Goal: Transaction & Acquisition: Purchase product/service

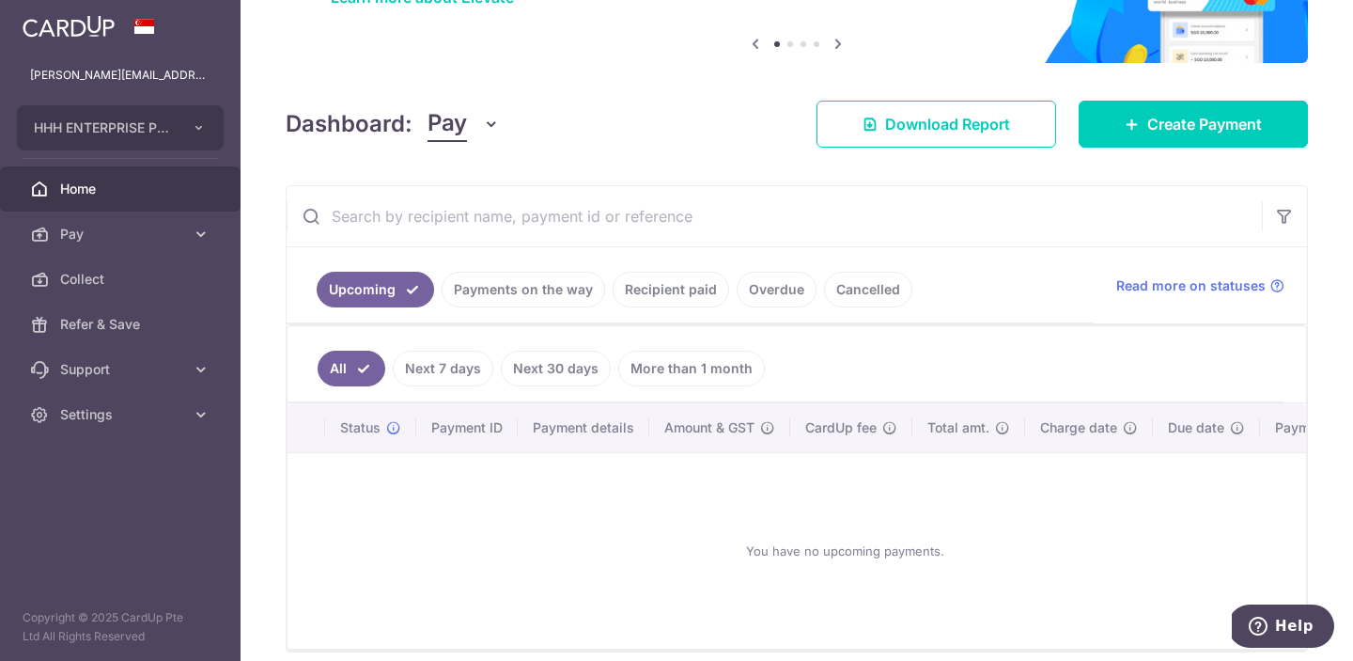
scroll to position [178, 0]
click at [115, 239] on span "Pay" at bounding box center [122, 234] width 124 height 19
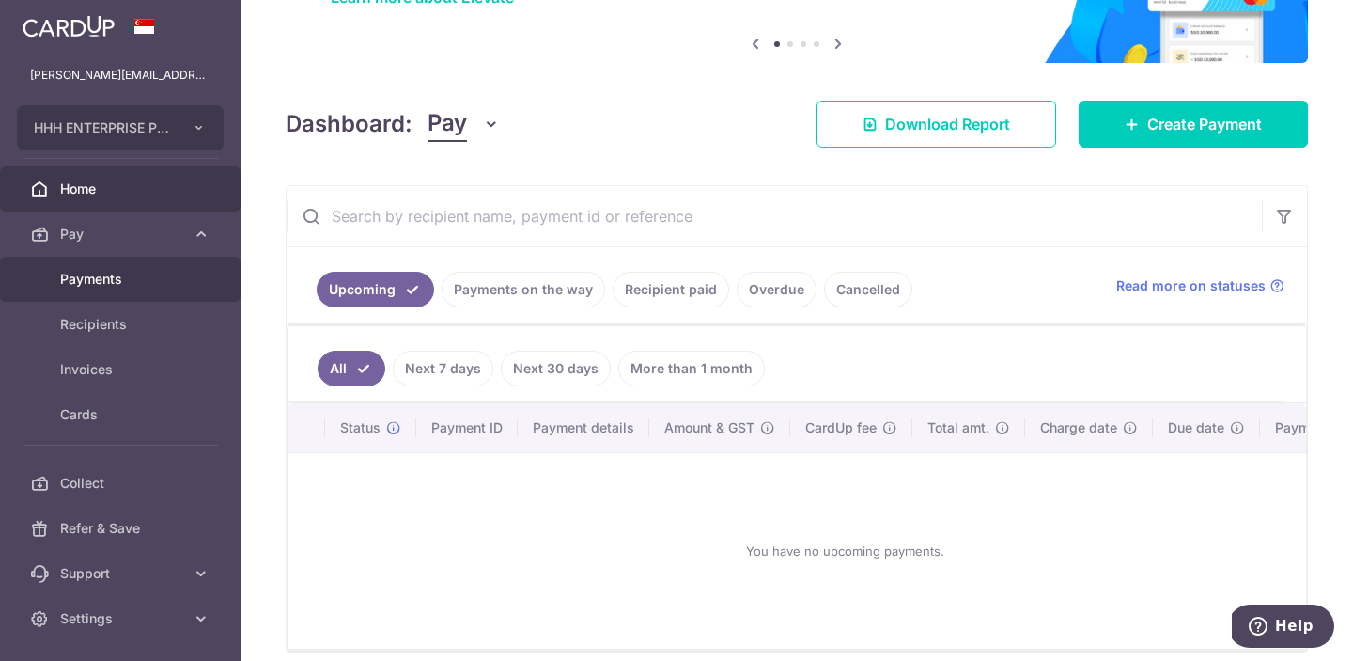
click at [148, 289] on link "Payments" at bounding box center [120, 279] width 241 height 45
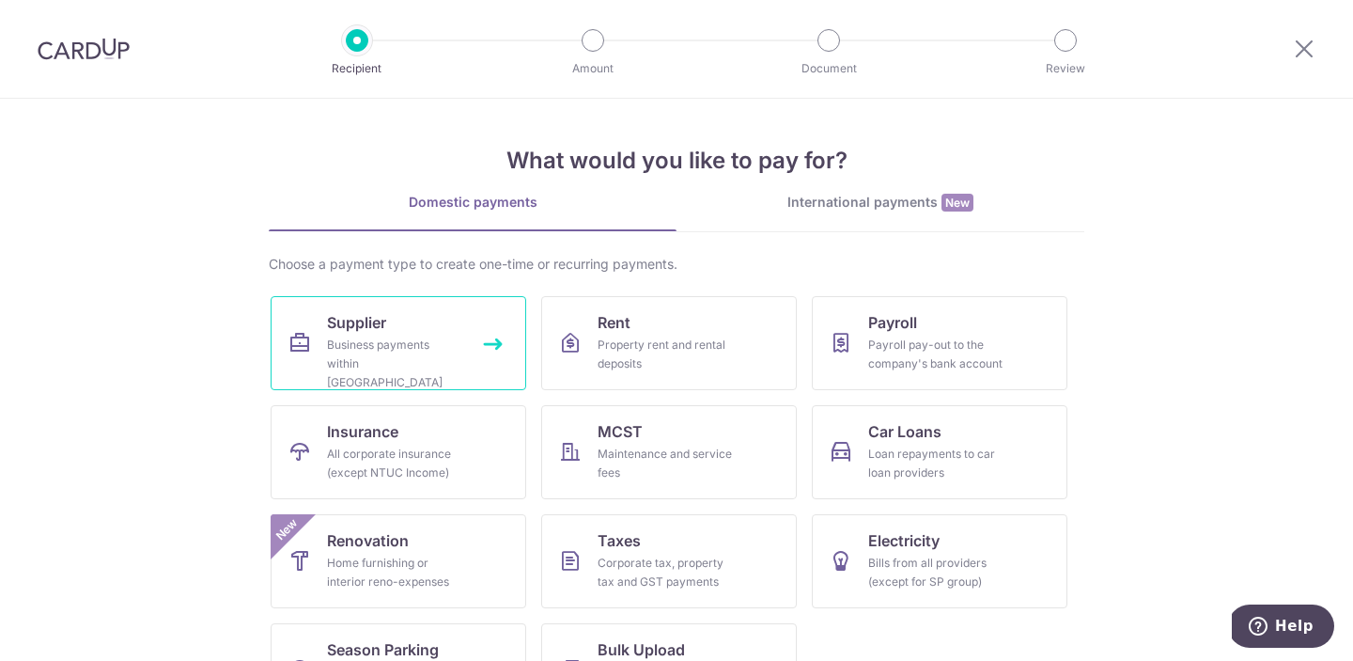
click at [433, 351] on div "Business payments within Singapore" at bounding box center [394, 364] width 135 height 56
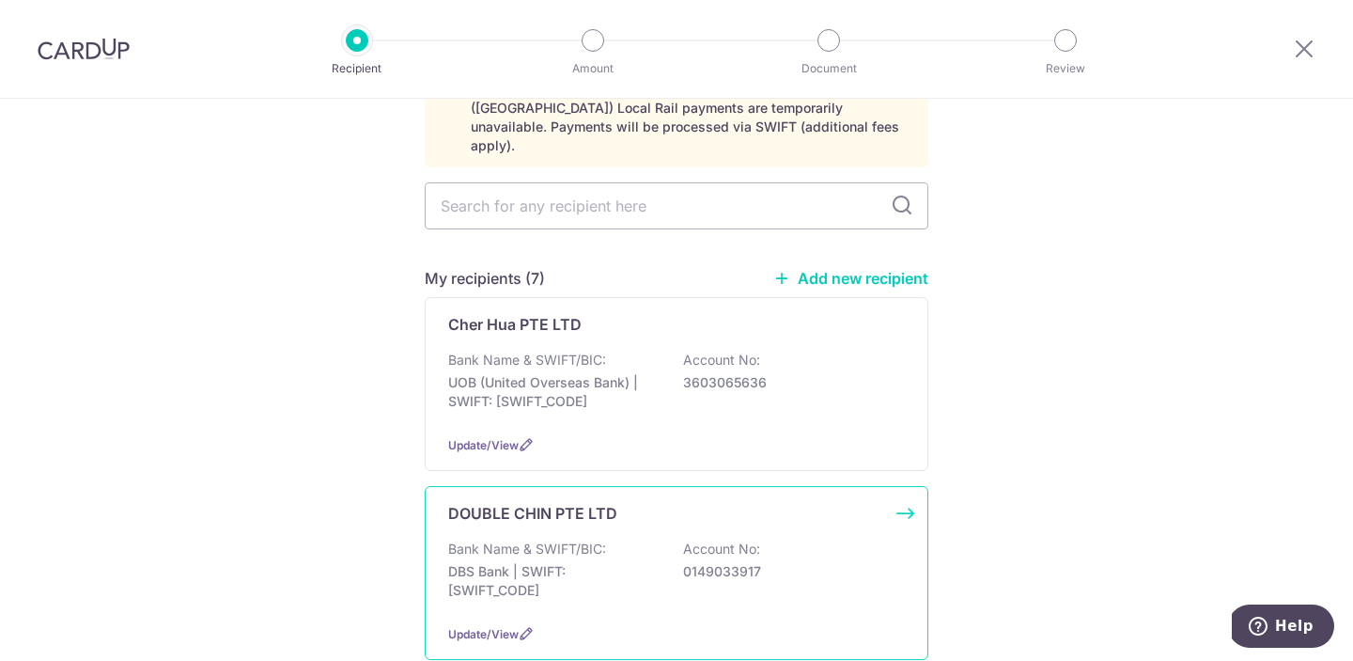
scroll to position [118, 0]
click at [641, 562] on p "DBS Bank | SWIFT: DBSSSGSGXXX" at bounding box center [553, 580] width 211 height 38
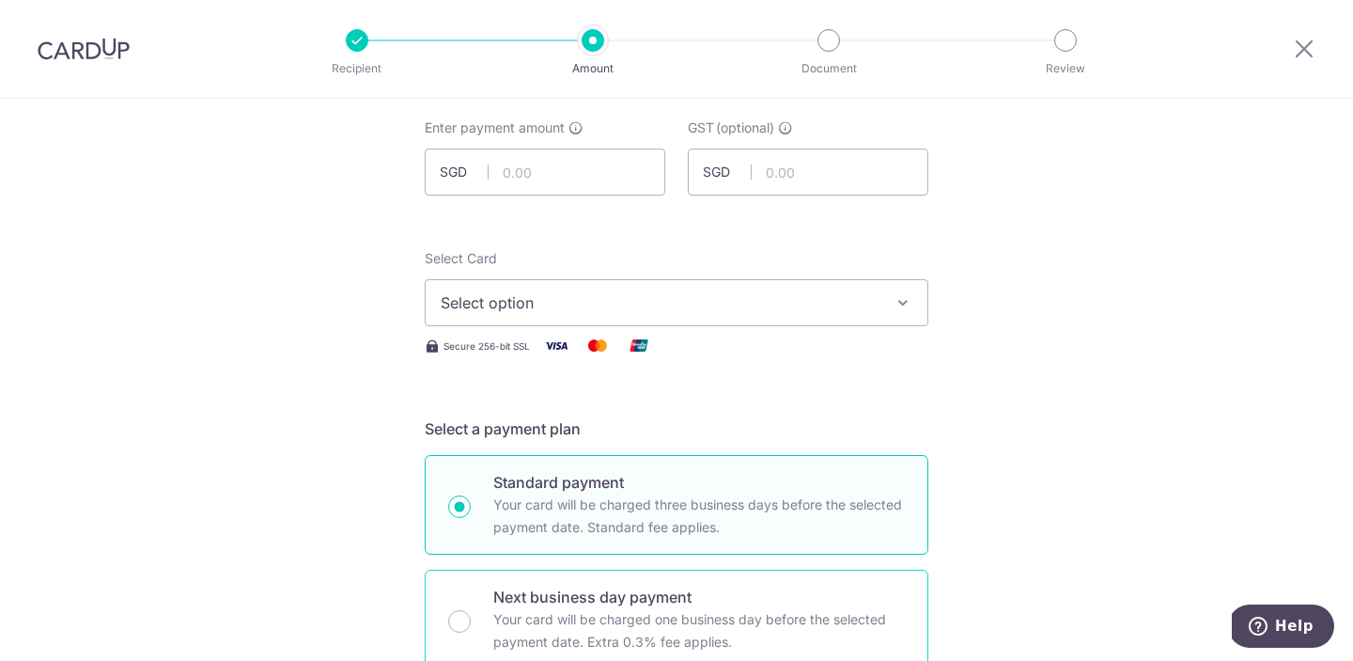
scroll to position [112, 0]
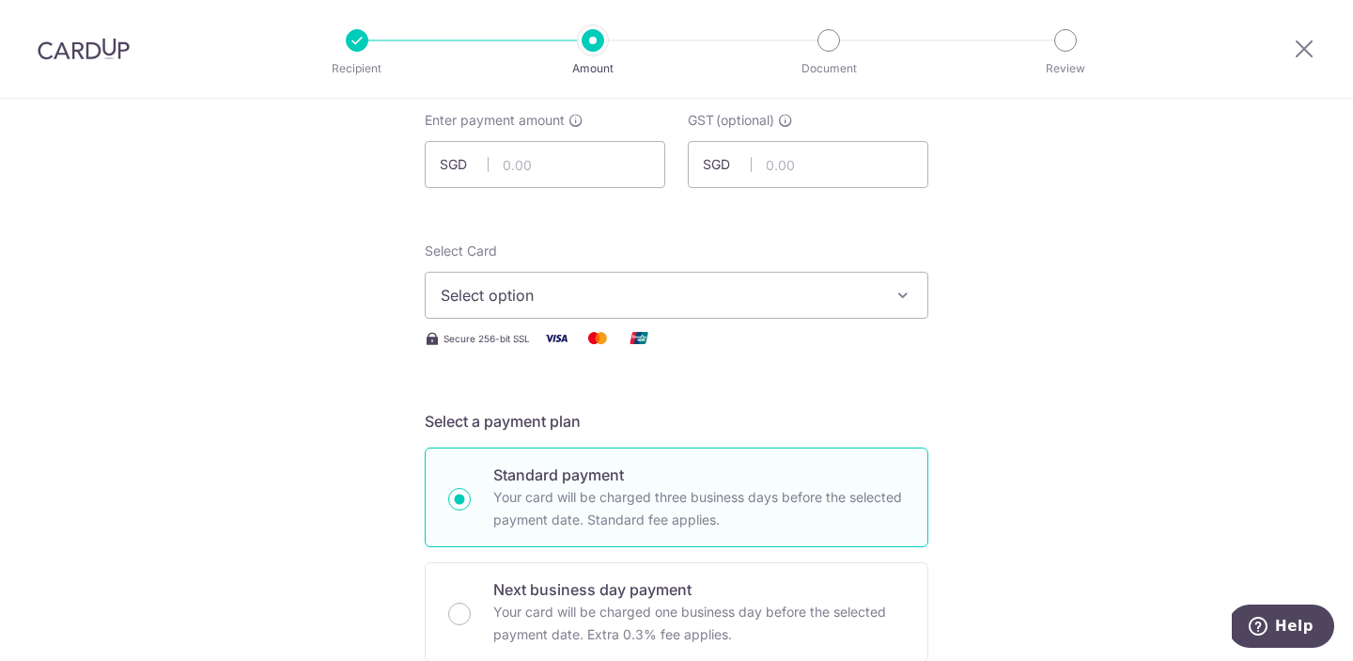
click at [576, 305] on span "Select option" at bounding box center [660, 295] width 438 height 23
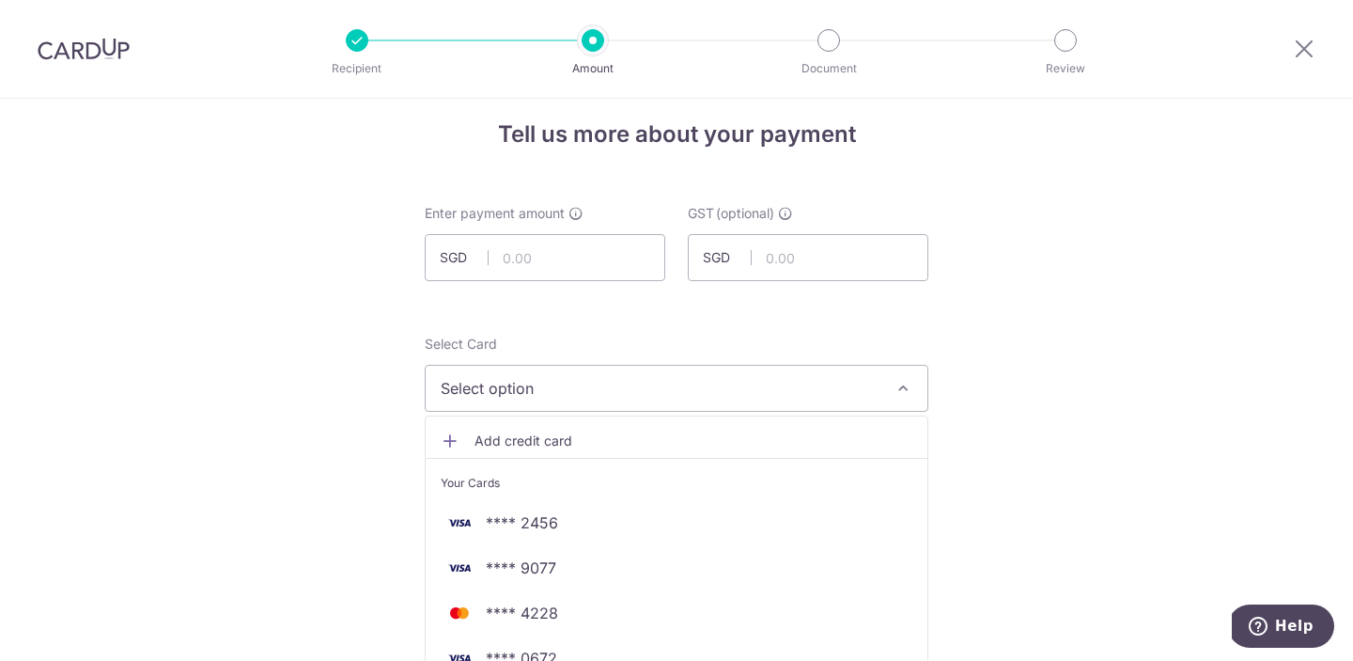
scroll to position [20, 0]
click at [565, 433] on span "Add credit card" at bounding box center [694, 439] width 438 height 19
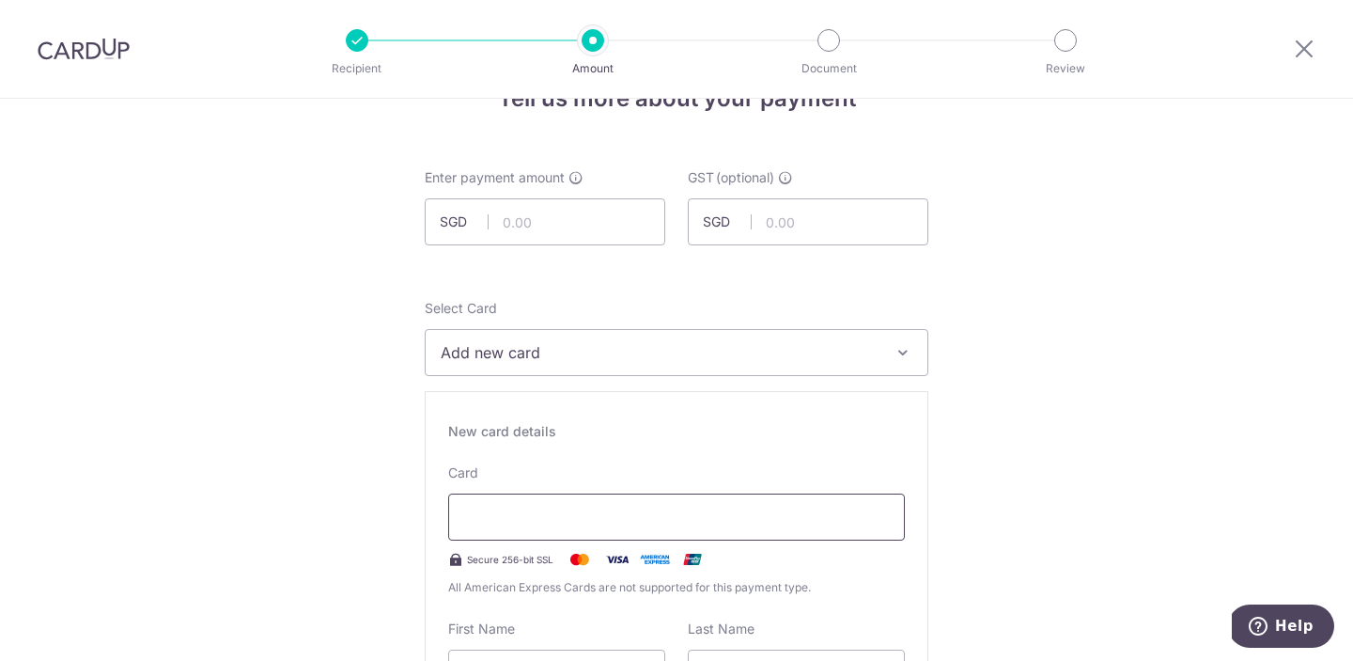
click at [784, 499] on div at bounding box center [676, 516] width 457 height 47
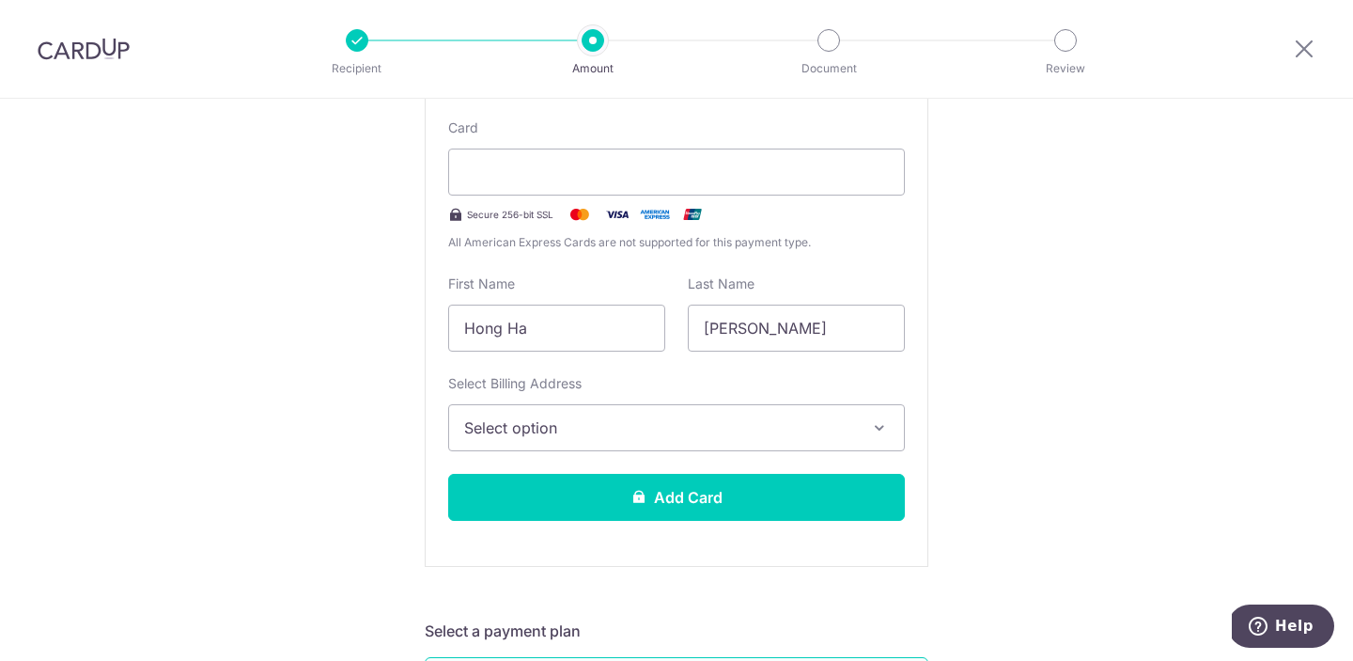
scroll to position [400, 0]
click at [549, 427] on span "Select option" at bounding box center [659, 426] width 391 height 23
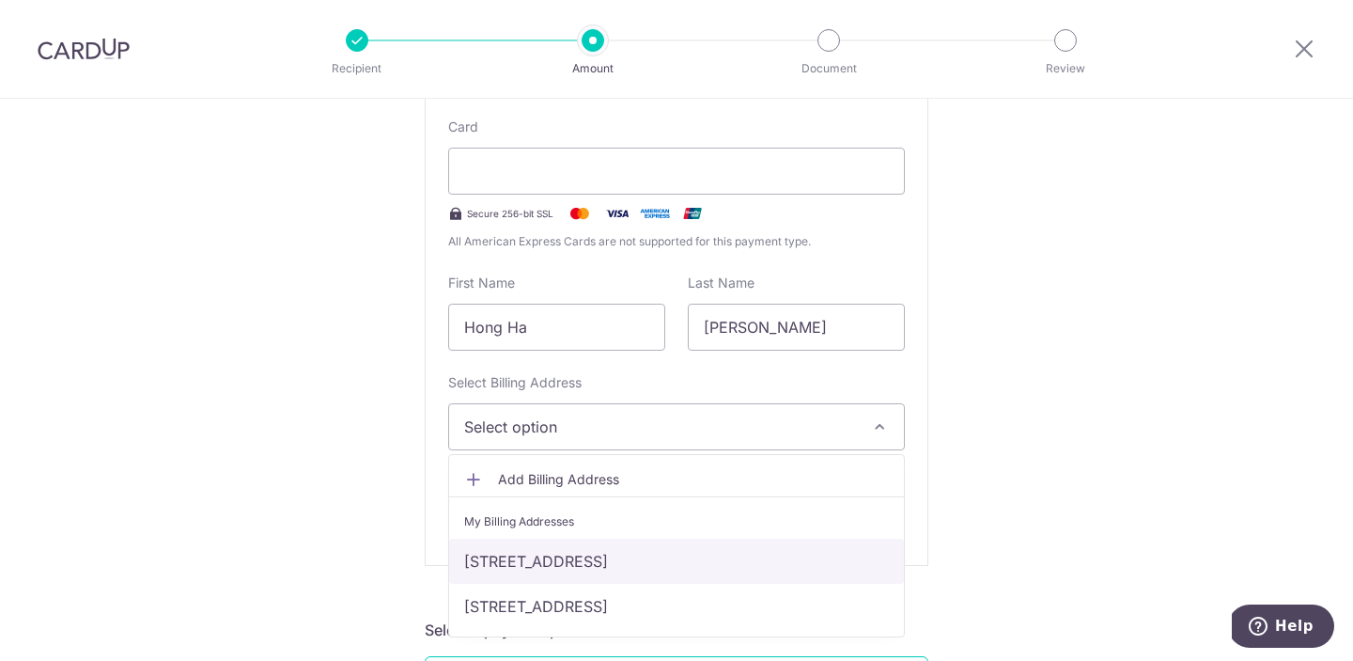
click at [596, 559] on link "[STREET_ADDRESS]" at bounding box center [676, 561] width 455 height 45
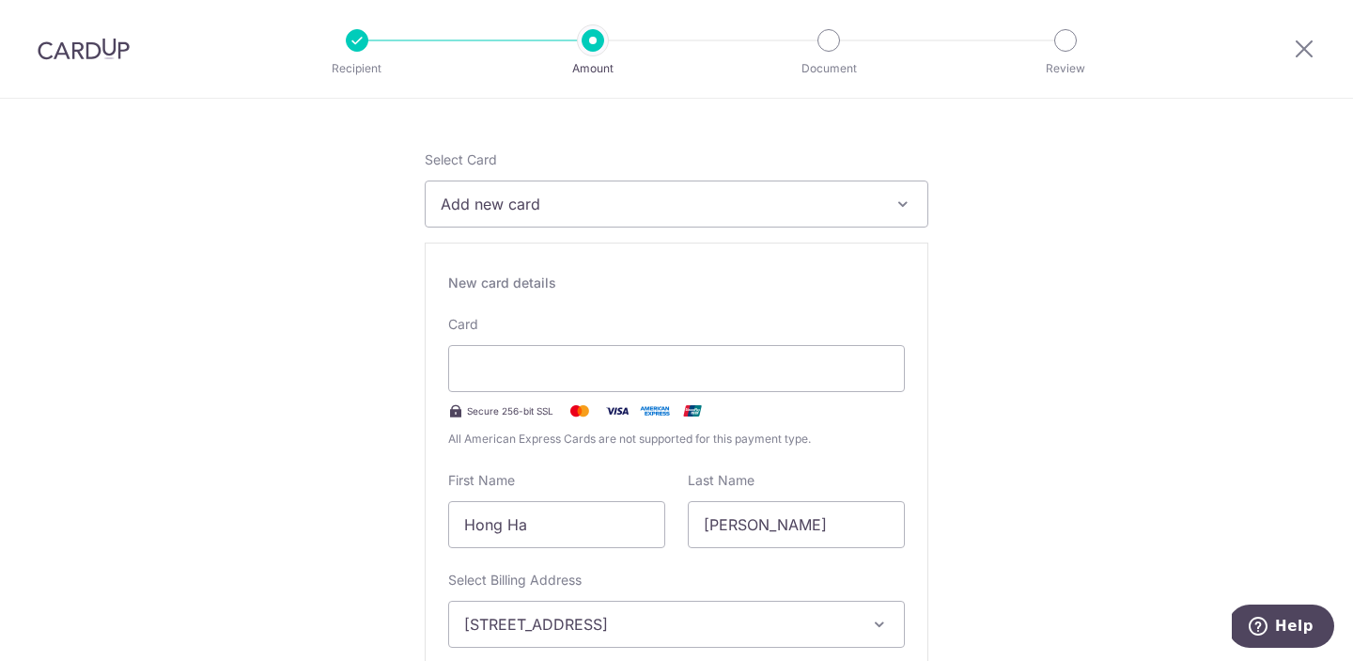
scroll to position [184, 0]
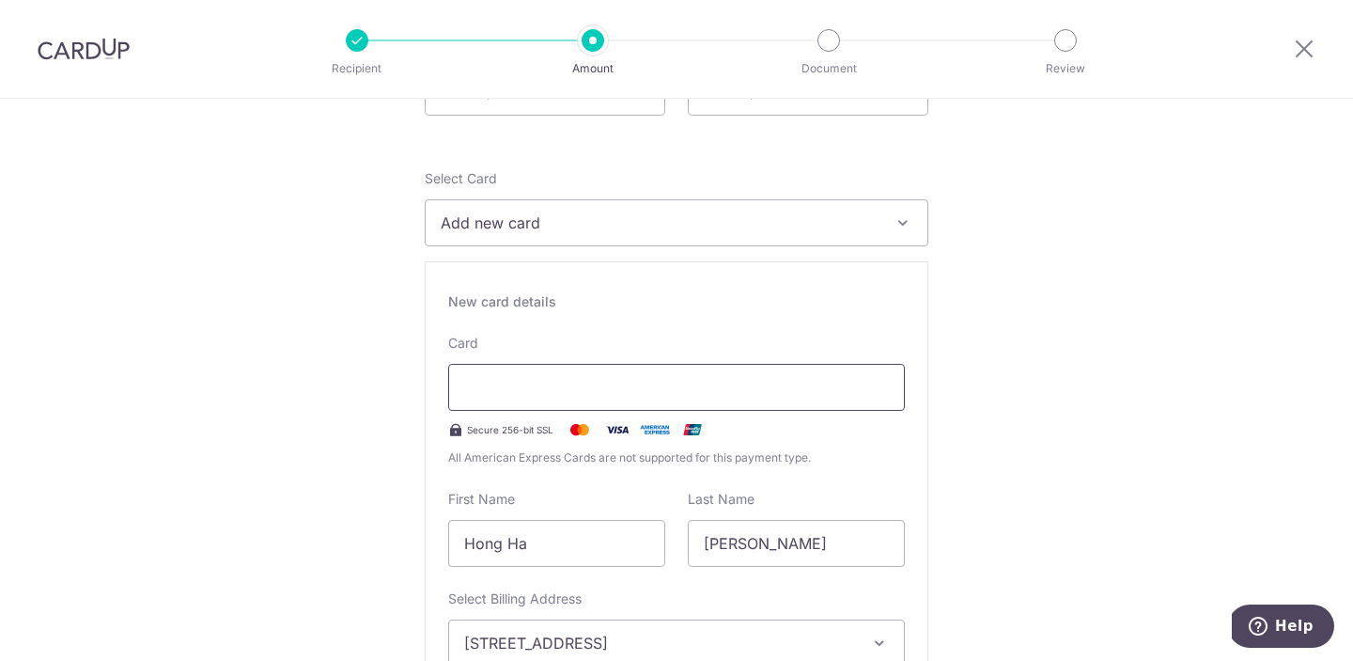
click at [868, 409] on div at bounding box center [676, 387] width 457 height 47
drag, startPoint x: 1069, startPoint y: 218, endPoint x: 1004, endPoint y: 170, distance: 80.6
click at [556, 531] on input "Hong Ha" at bounding box center [556, 543] width 217 height 47
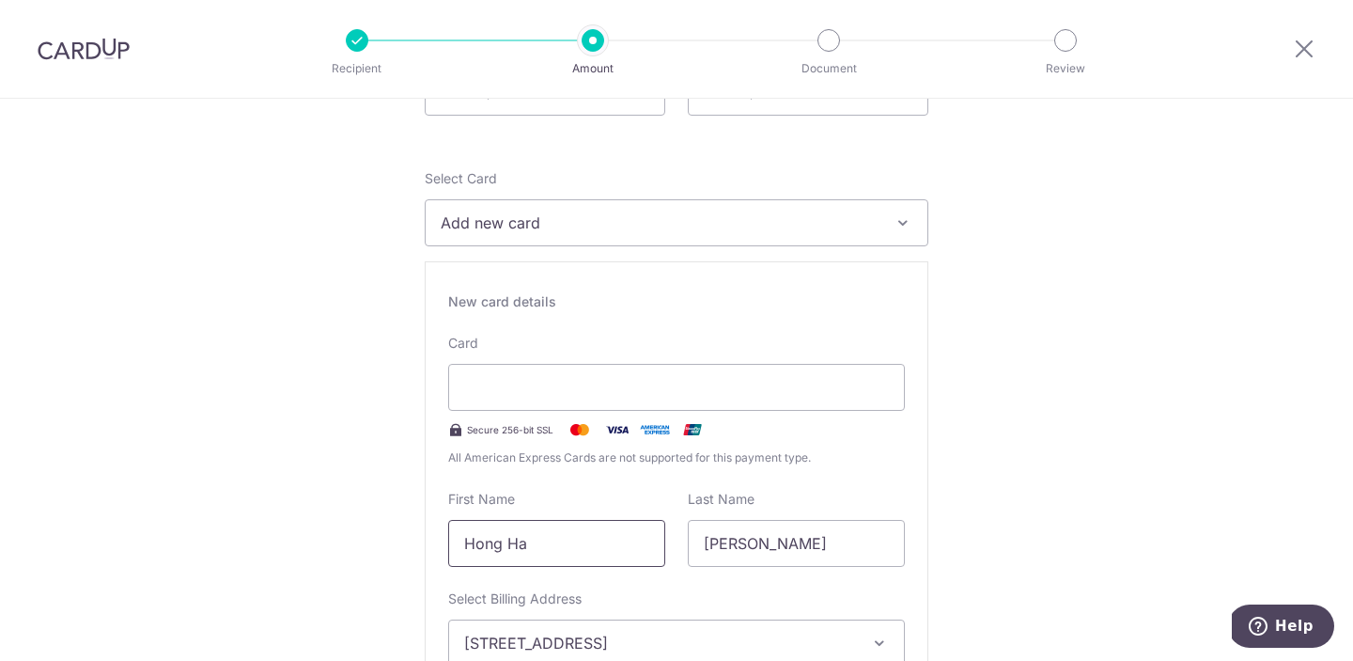
drag, startPoint x: 545, startPoint y: 538, endPoint x: 441, endPoint y: 535, distance: 104.4
click at [441, 535] on div "First Name [PERSON_NAME]" at bounding box center [557, 528] width 240 height 77
type input "n"
type input "[PERSON_NAME]"
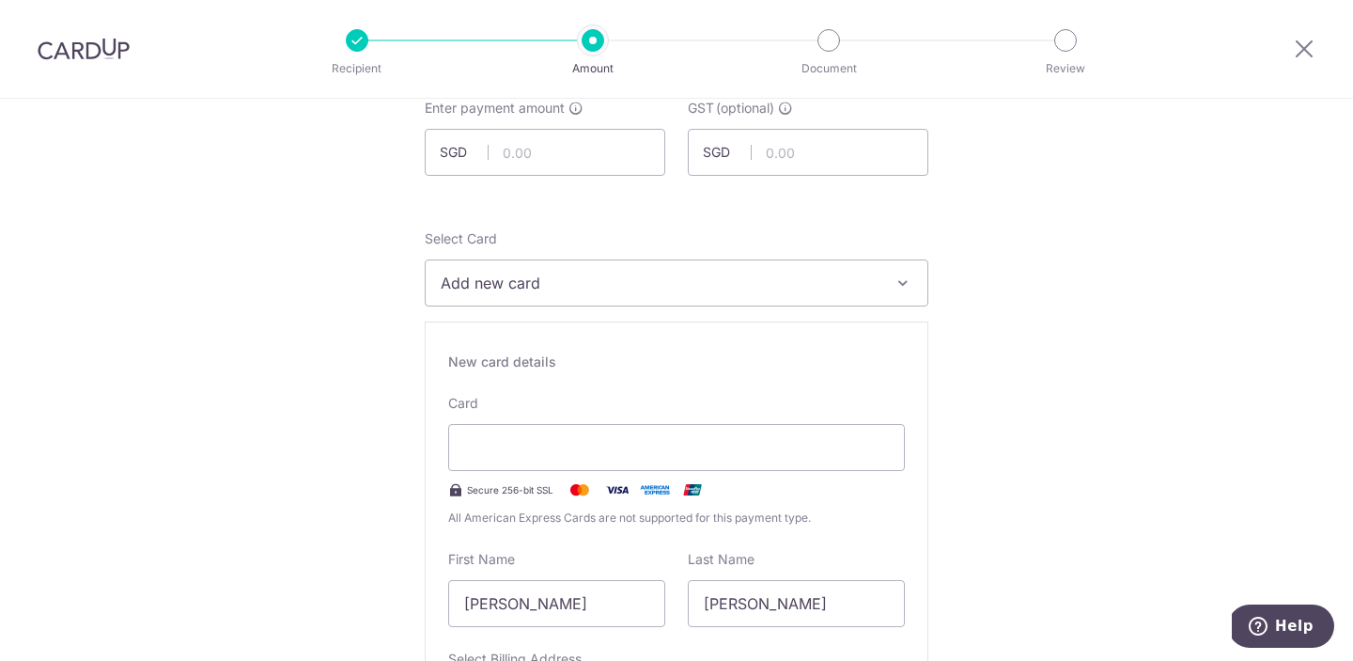
scroll to position [494, 0]
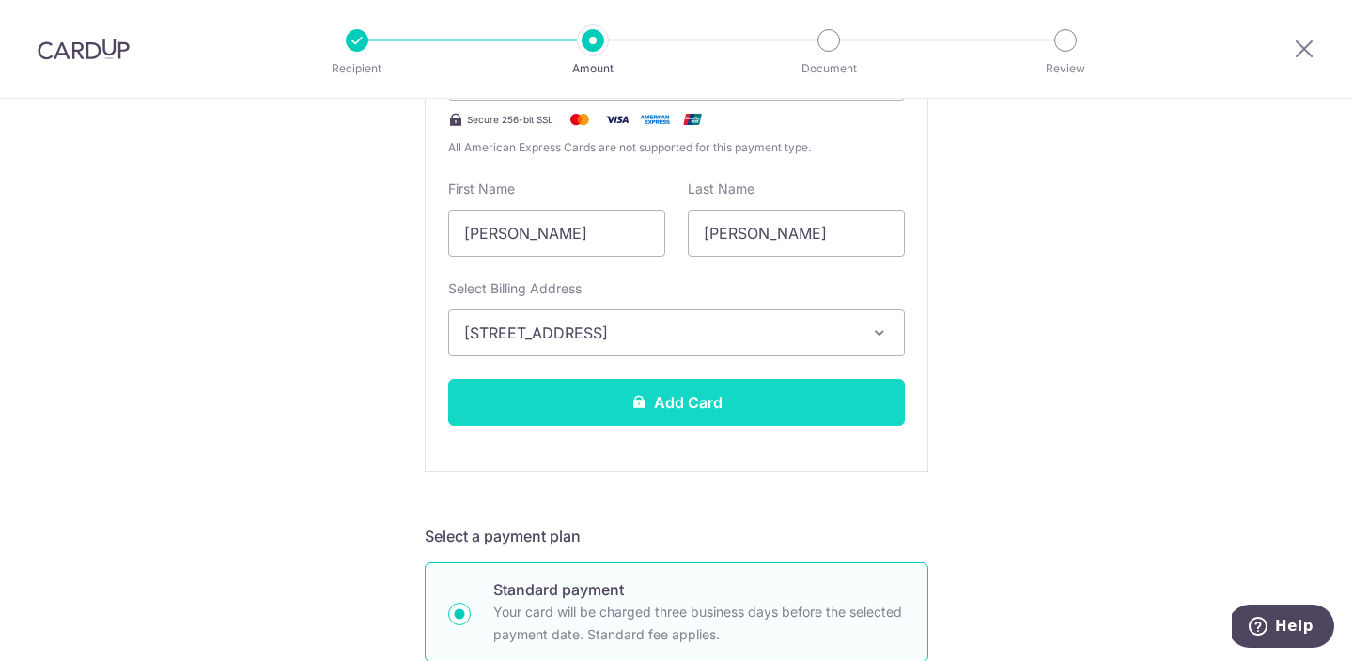
click at [676, 416] on button "Add Card" at bounding box center [676, 402] width 457 height 47
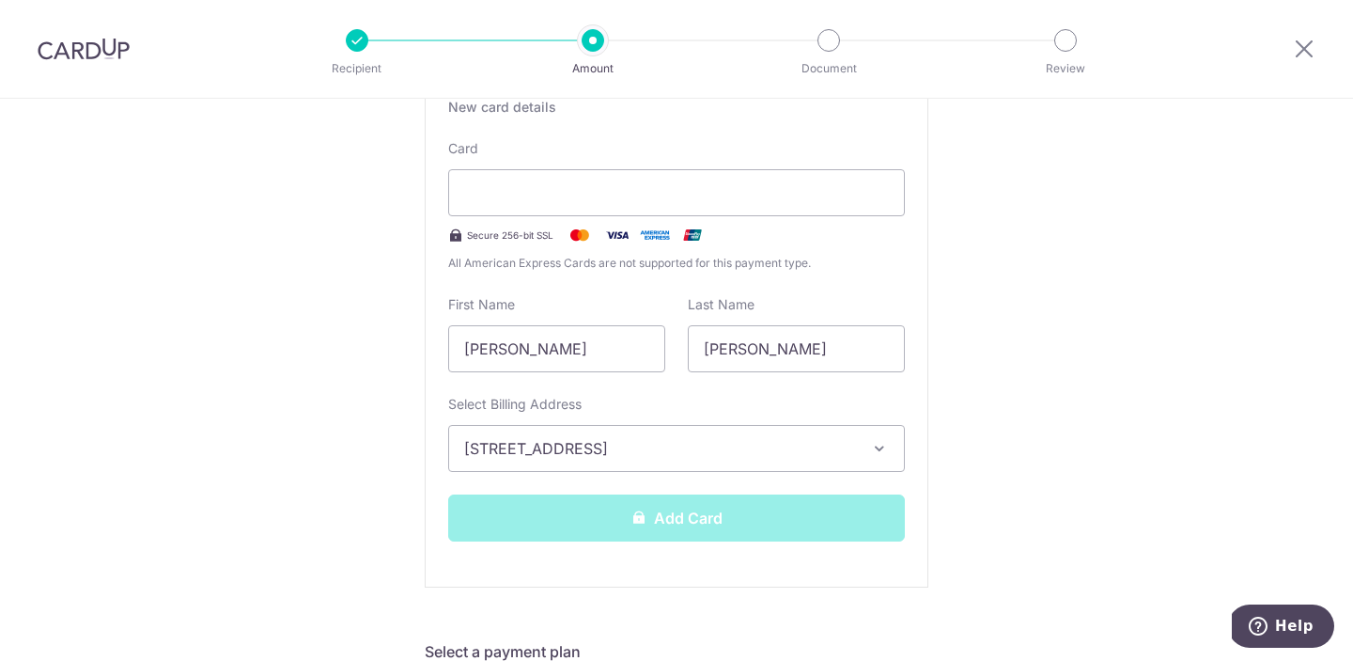
scroll to position [284, 0]
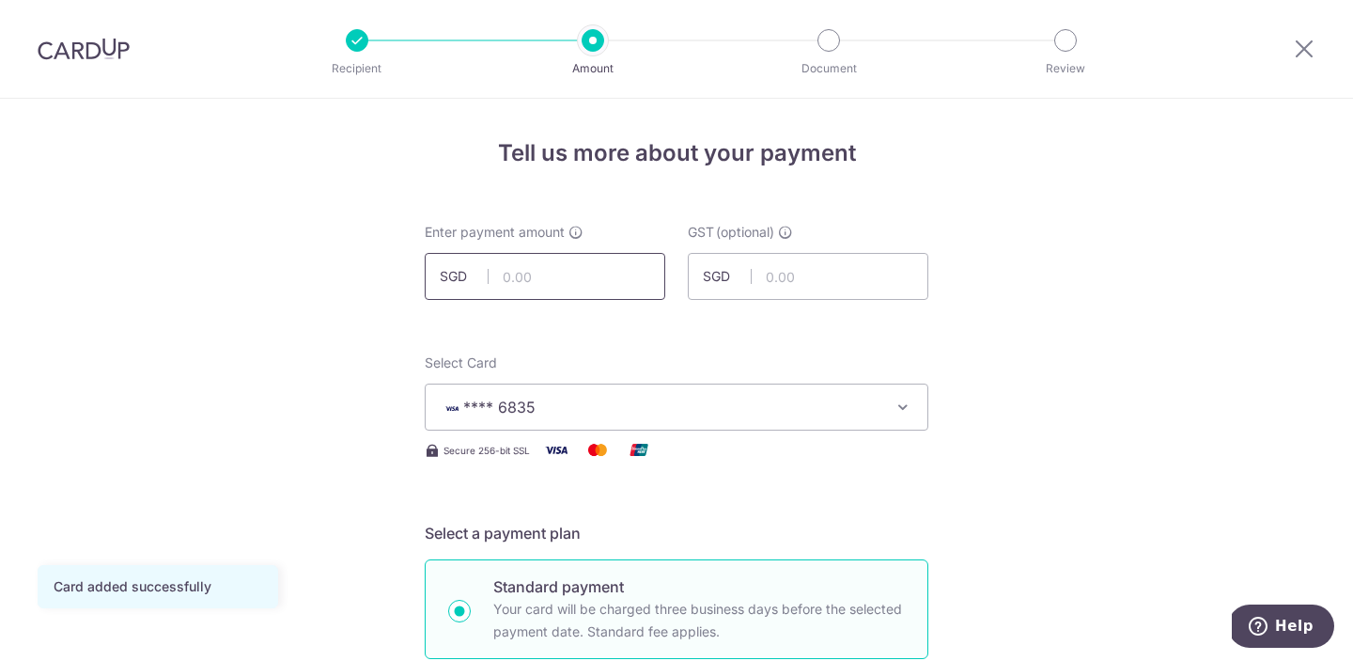
click at [548, 281] on input "text" at bounding box center [545, 276] width 241 height 47
type input "7,000.00"
drag, startPoint x: 983, startPoint y: 337, endPoint x: 850, endPoint y: 403, distance: 148.8
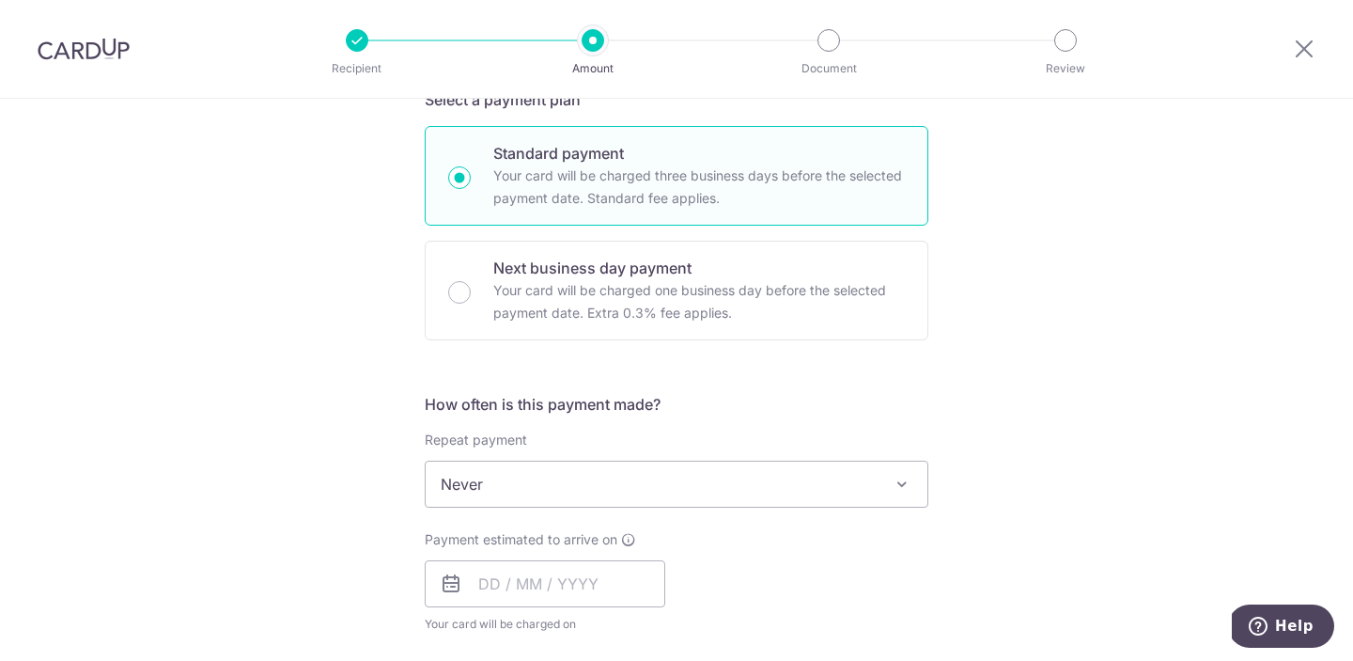
scroll to position [517, 0]
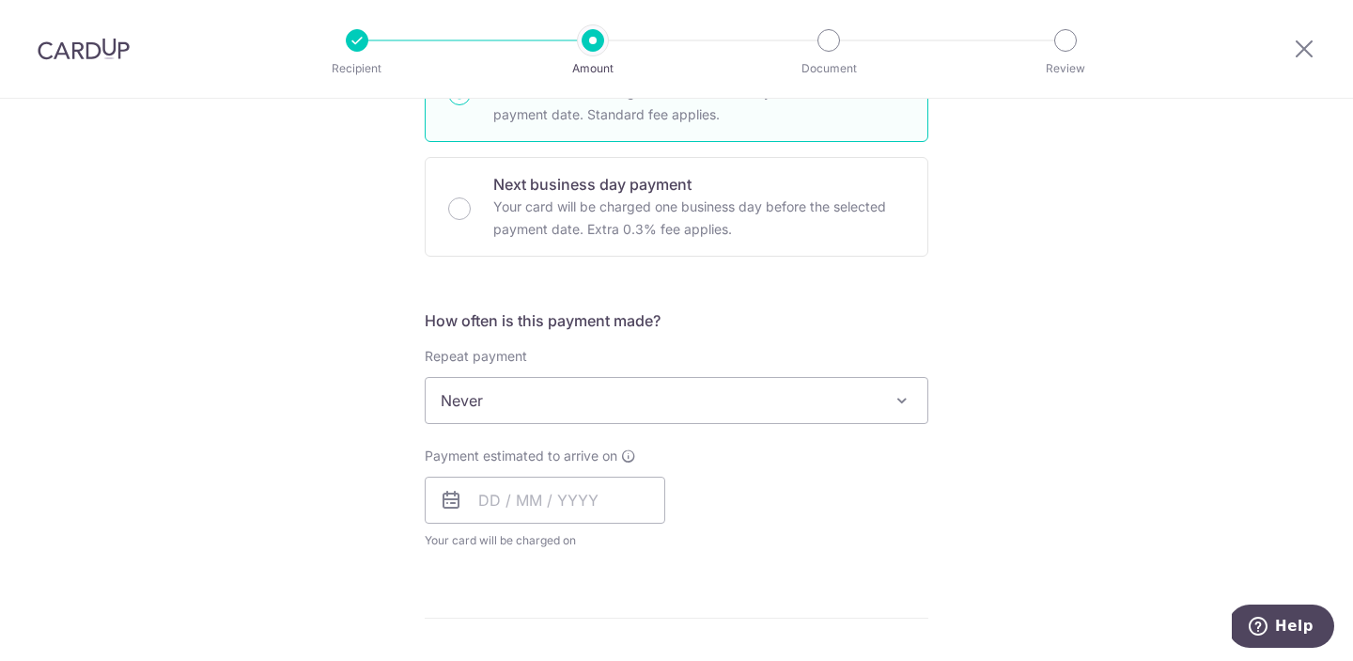
click at [478, 412] on span "Never" at bounding box center [677, 400] width 502 height 45
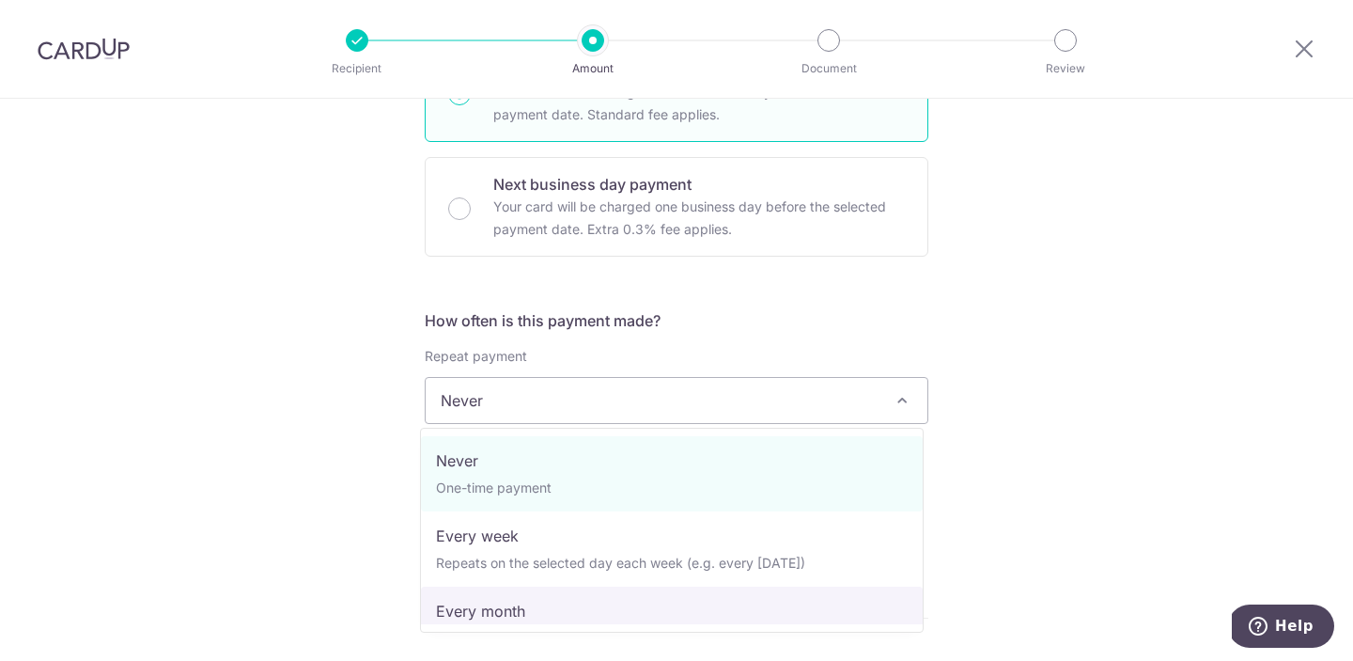
select select "3"
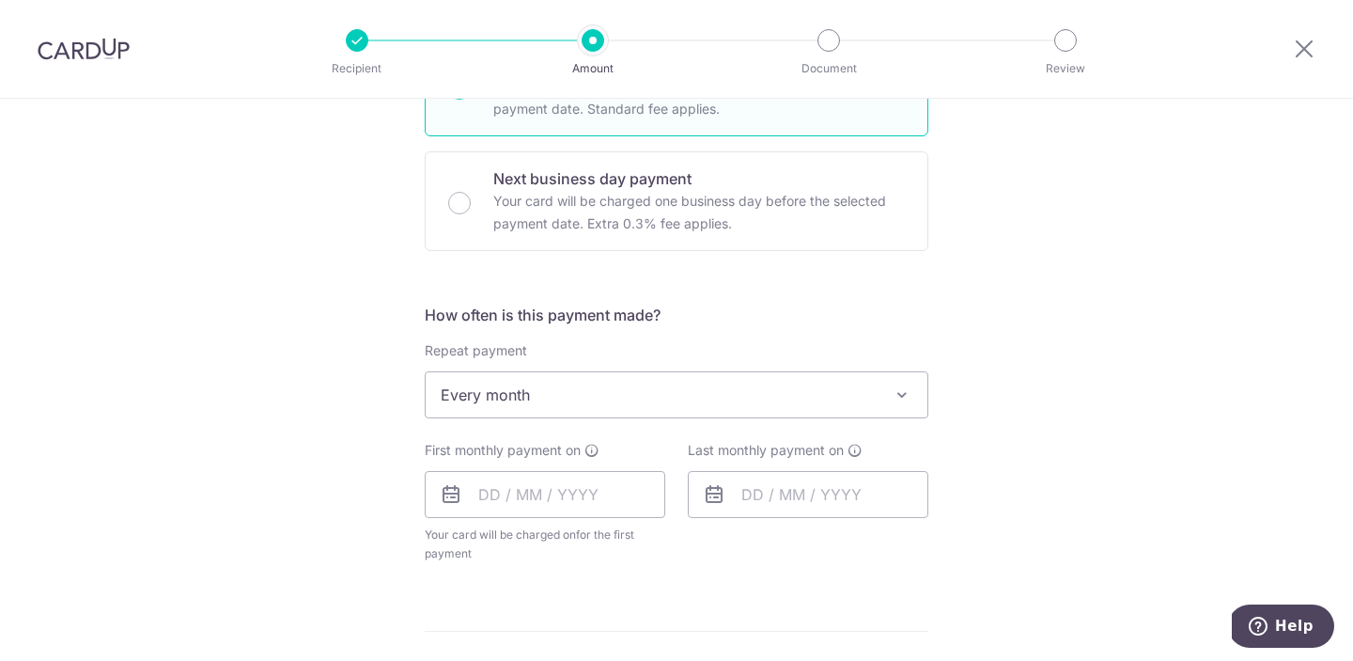
scroll to position [540, 0]
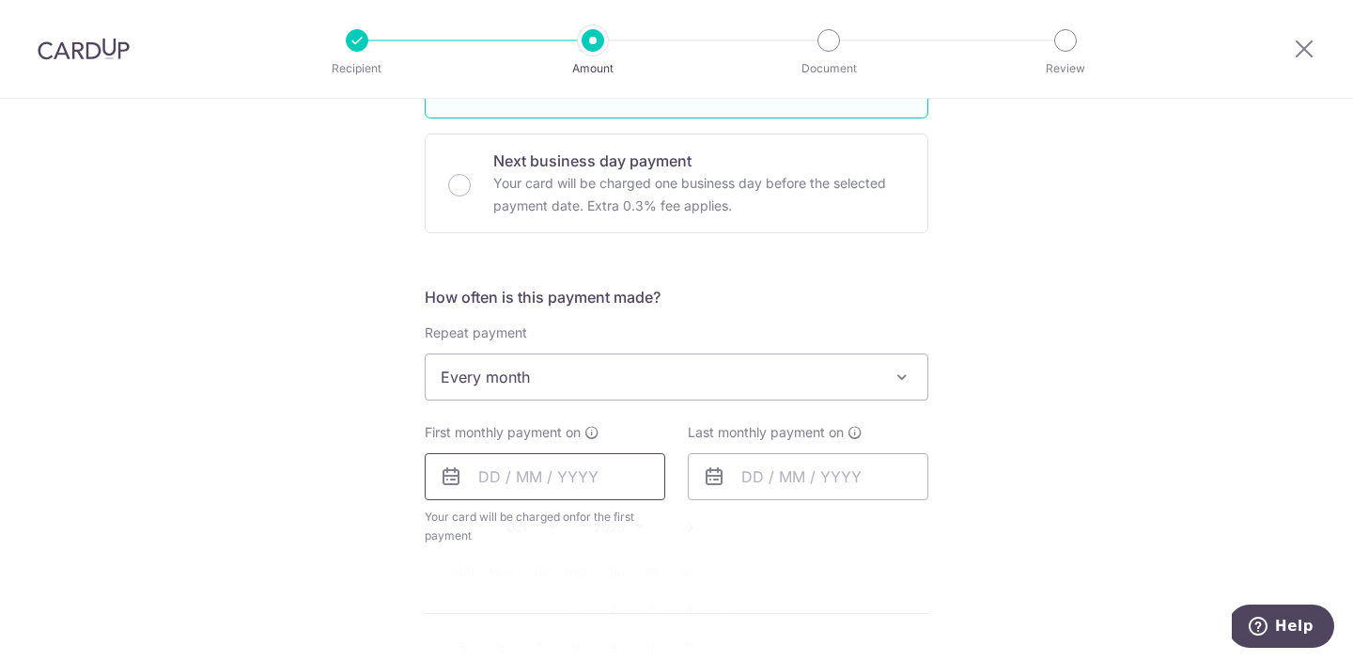
click at [508, 475] on input "text" at bounding box center [545, 476] width 241 height 47
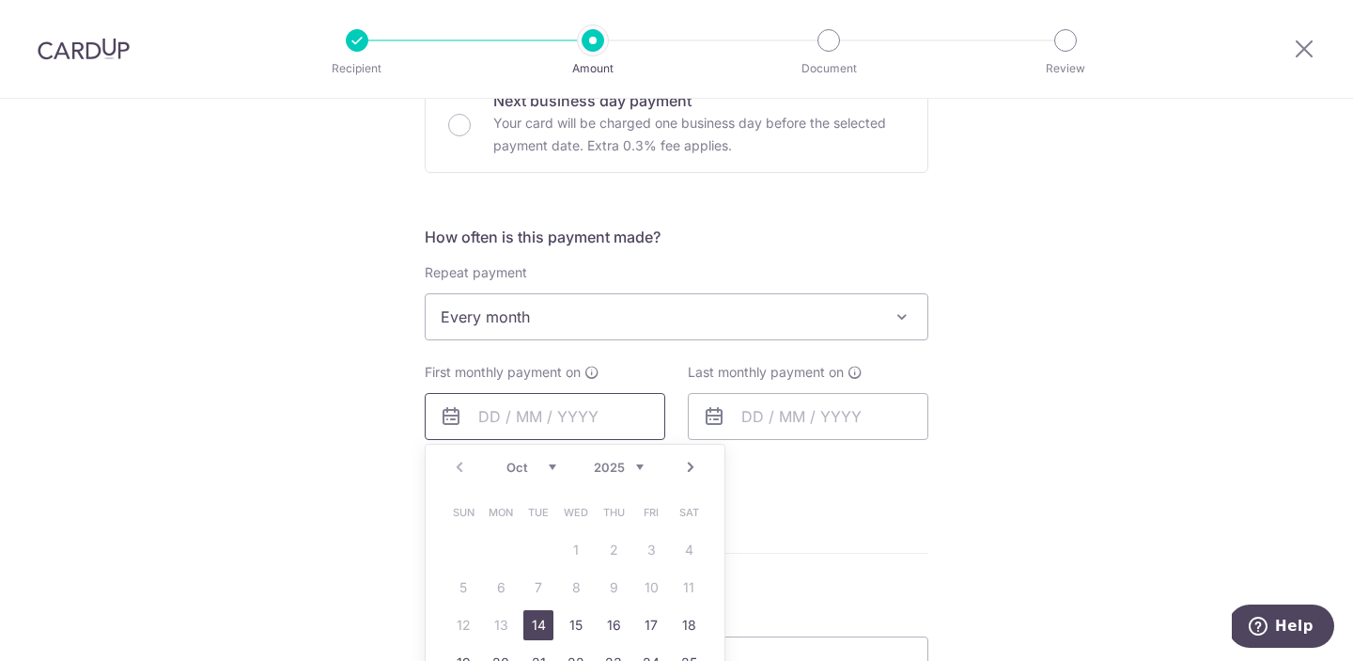
scroll to position [710, 0]
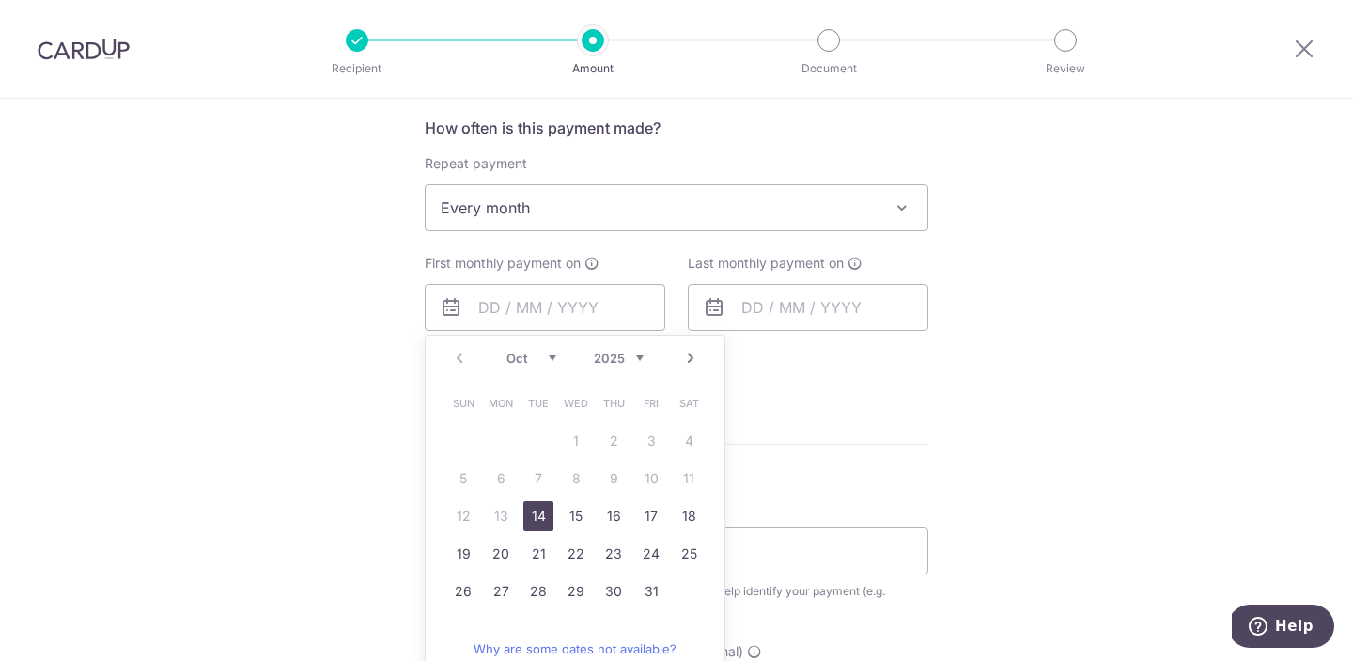
click at [538, 517] on link "14" at bounding box center [538, 516] width 30 height 30
type input "14/10/2025"
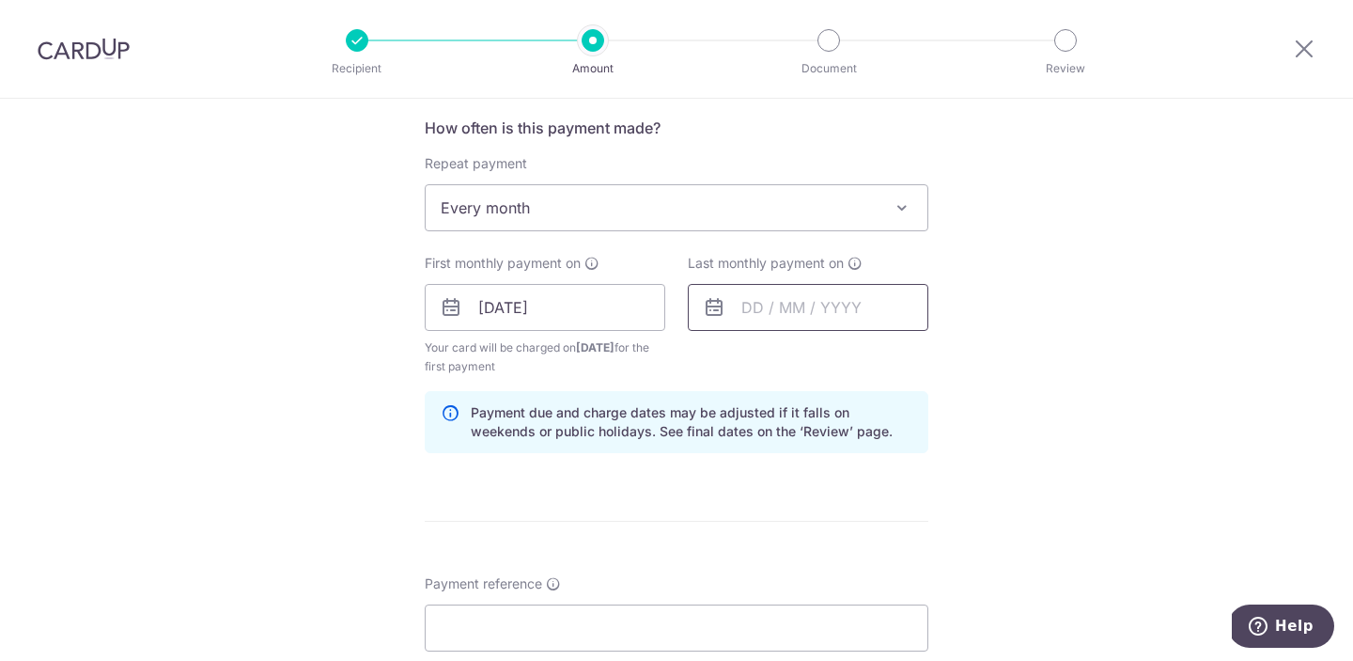
click at [756, 311] on input "text" at bounding box center [808, 307] width 241 height 47
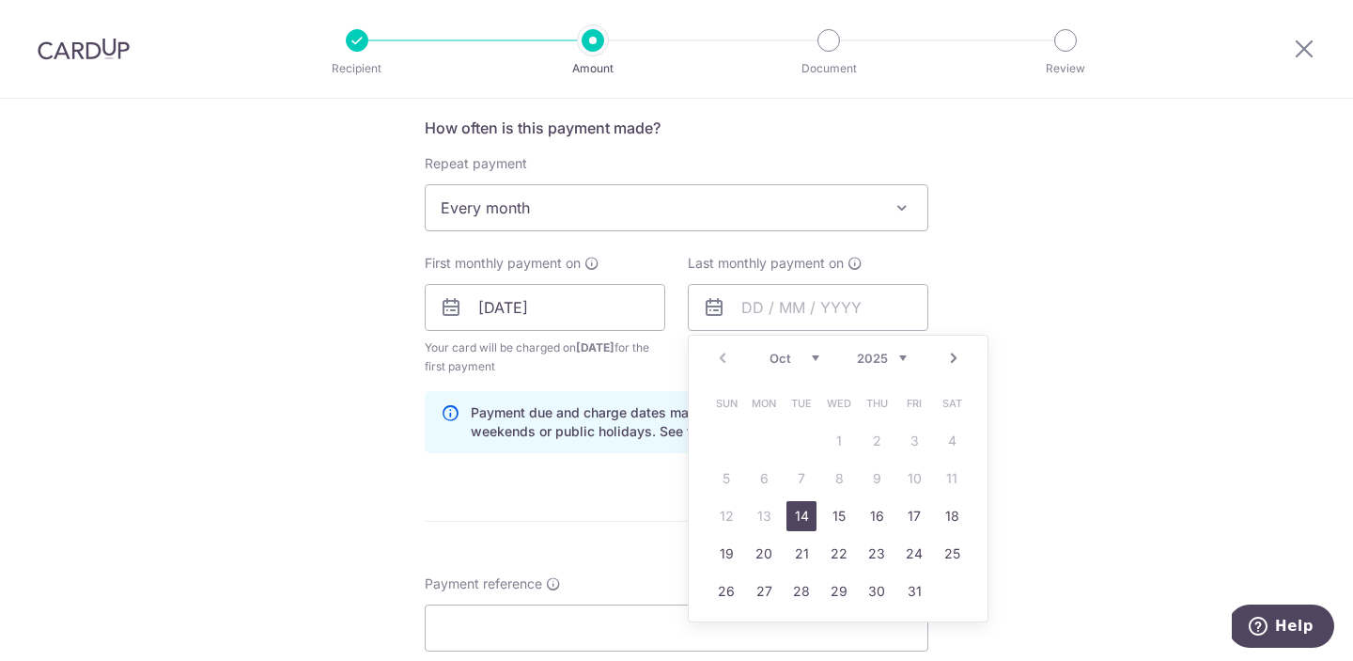
click at [801, 516] on link "14" at bounding box center [802, 516] width 30 height 30
type input "14/10/2025"
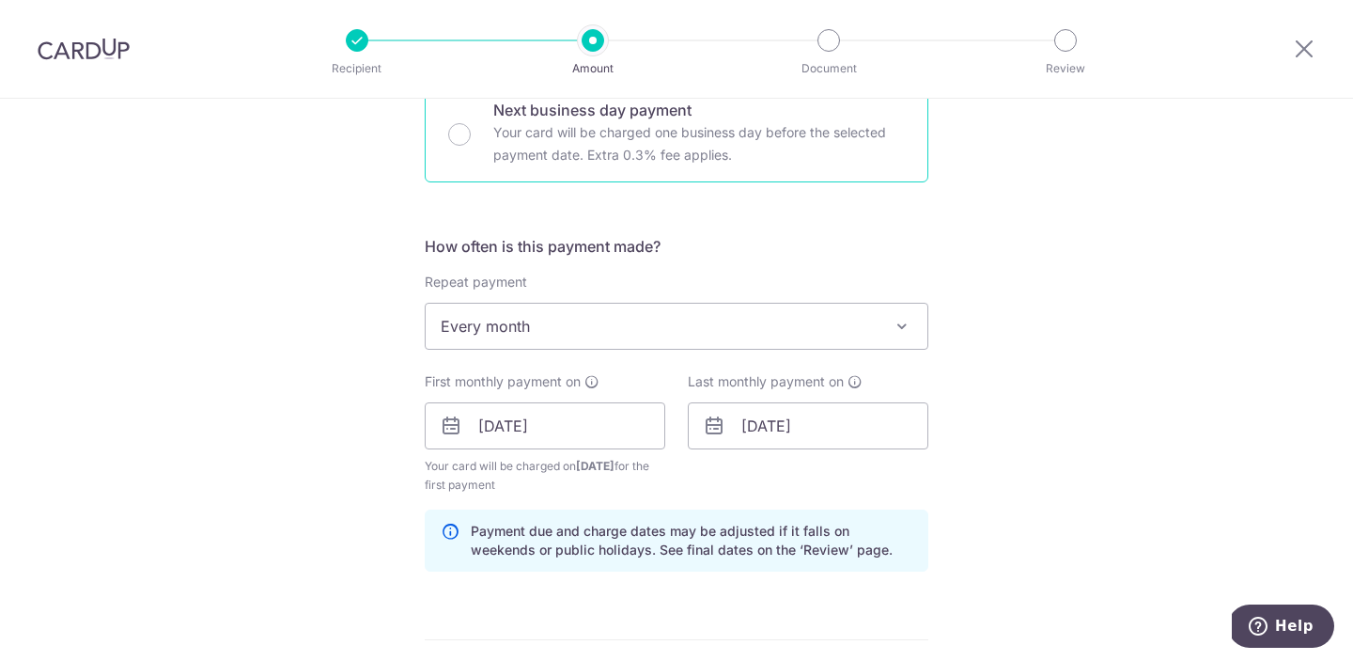
scroll to position [468, 0]
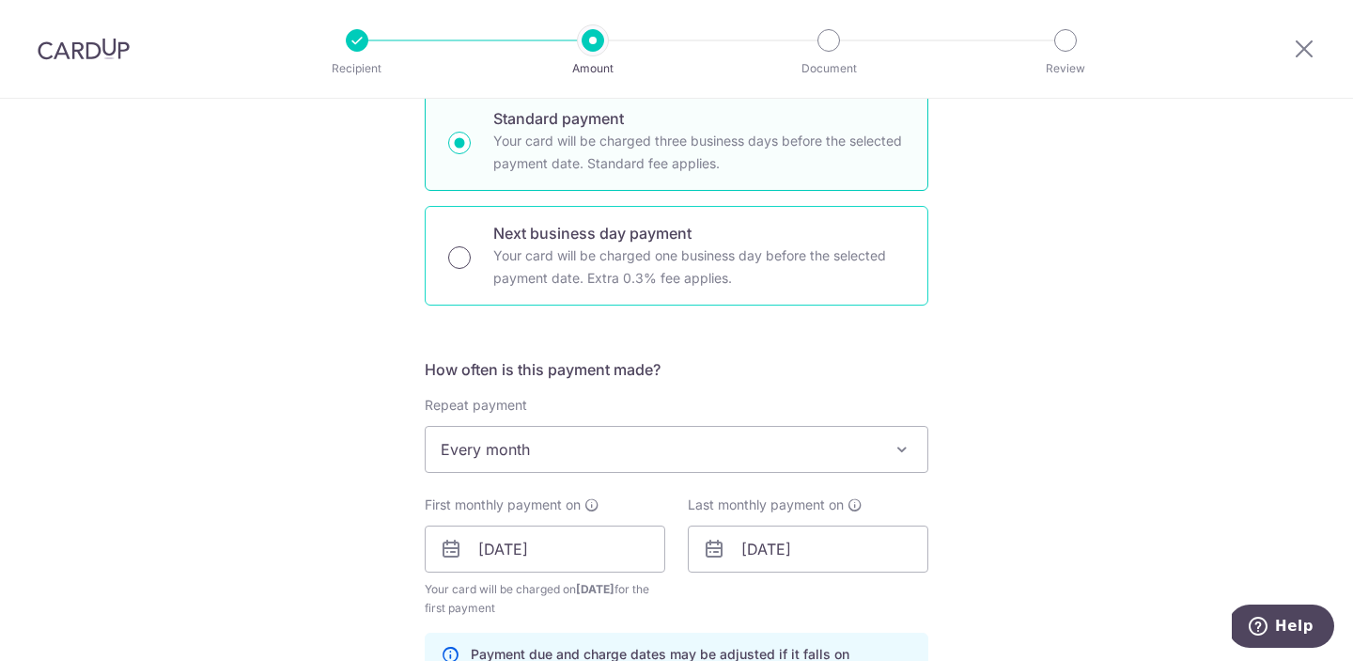
click at [459, 248] on input "Next business day payment Your card will be charged one business day before the…" at bounding box center [459, 257] width 23 height 23
radio input "true"
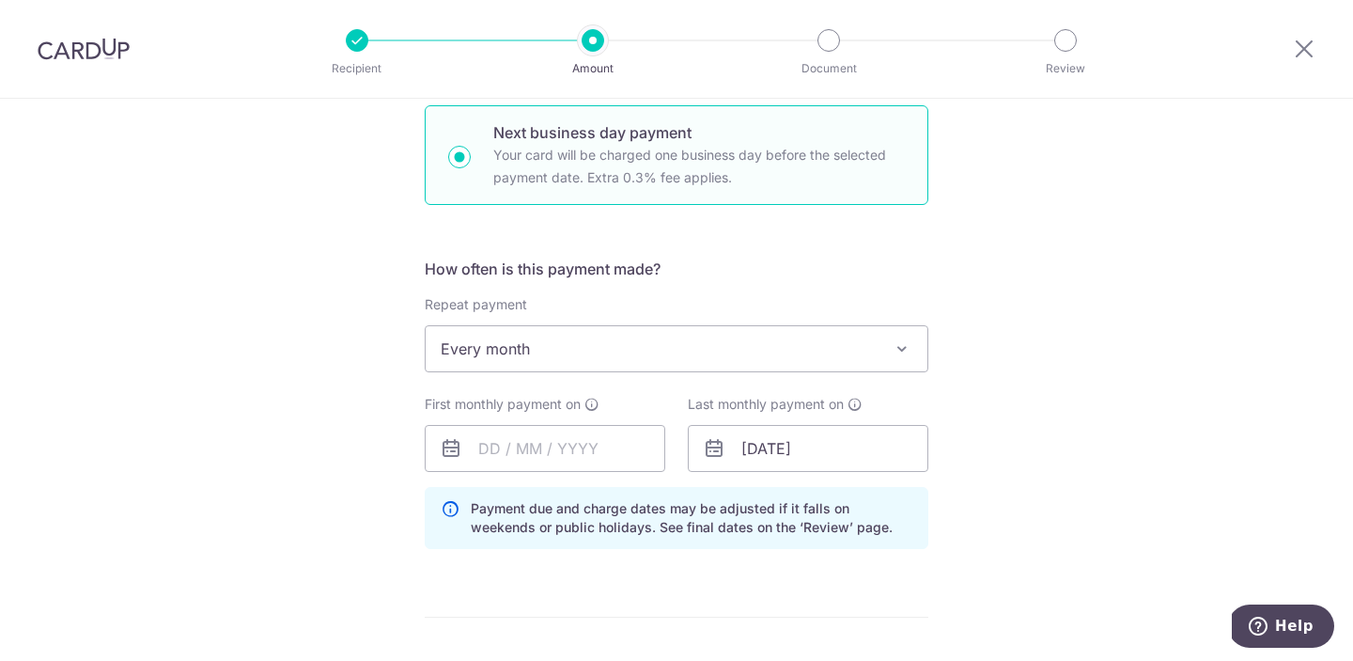
scroll to position [586, 0]
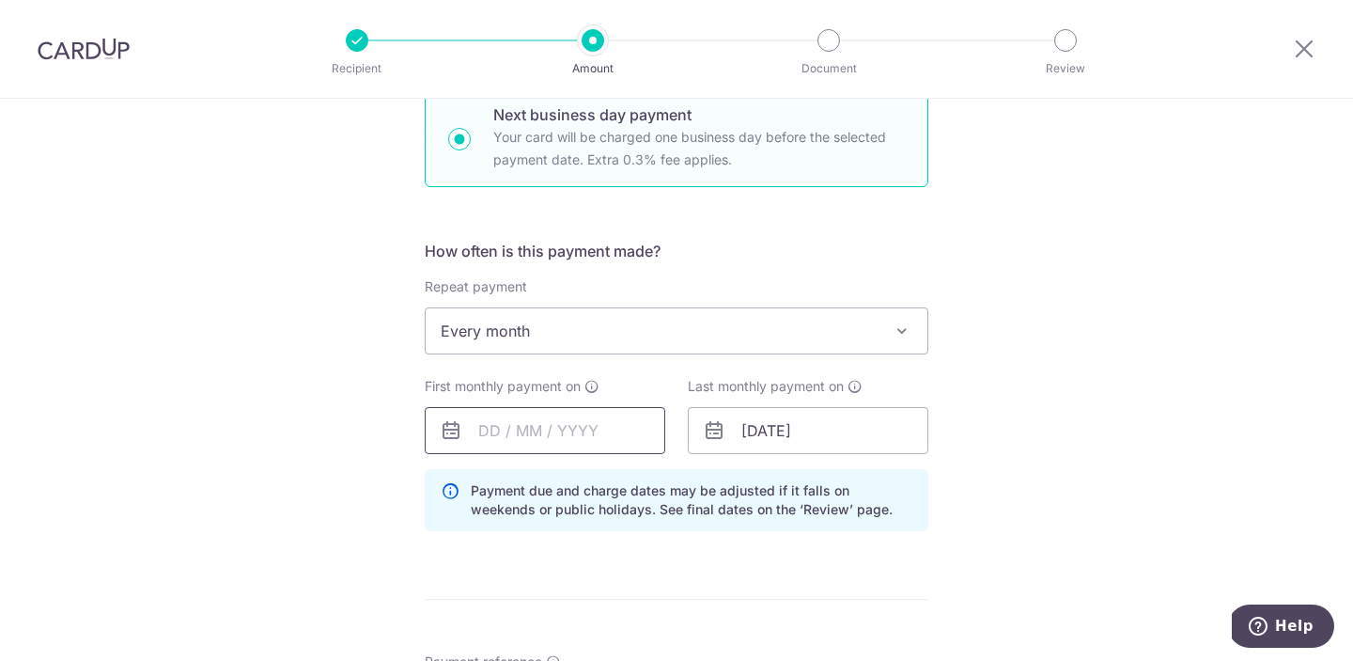
click at [520, 438] on input "text" at bounding box center [545, 430] width 241 height 47
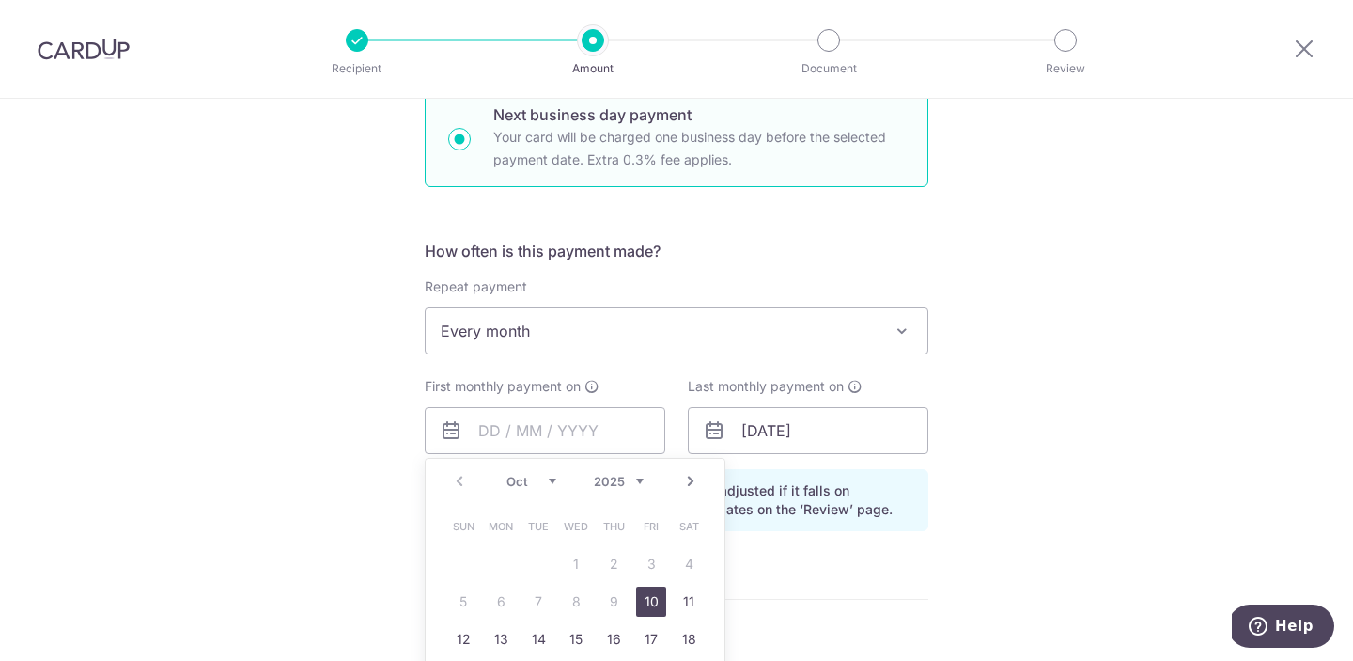
drag, startPoint x: 646, startPoint y: 607, endPoint x: 748, endPoint y: 516, distance: 137.1
click at [646, 607] on link "10" at bounding box center [651, 601] width 30 height 30
type input "[DATE]"
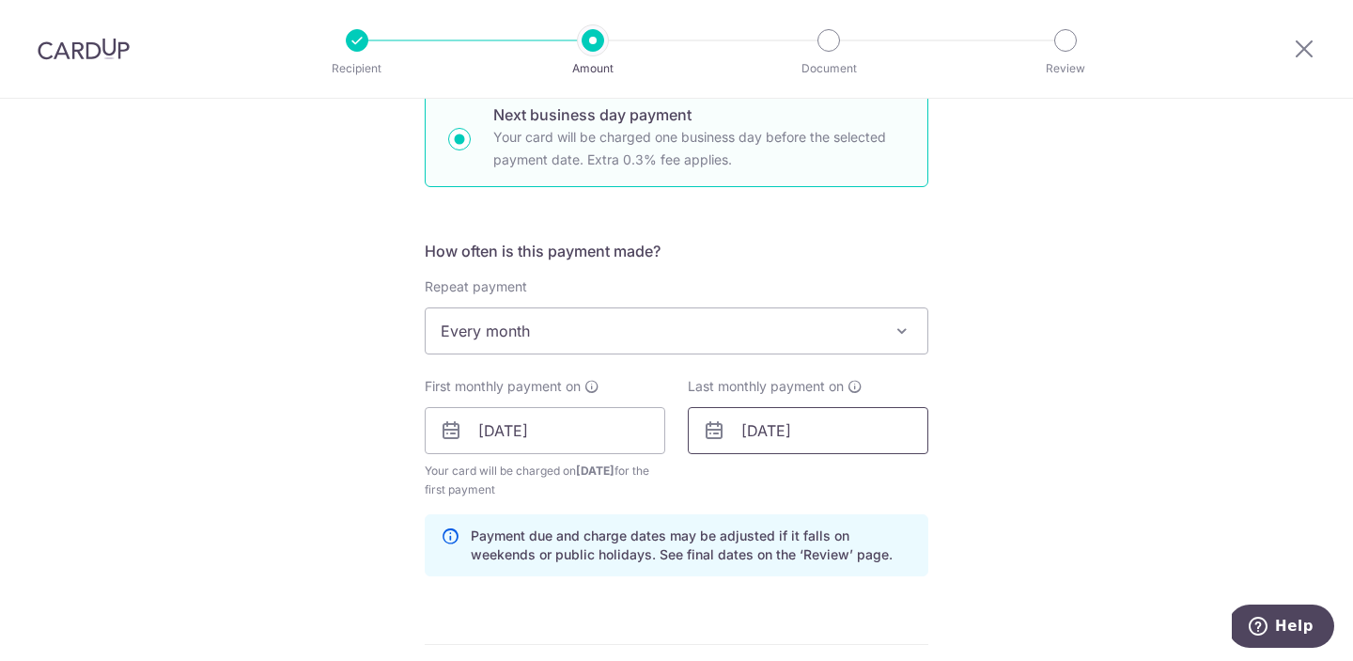
click at [743, 432] on input "14/10/2025" at bounding box center [808, 430] width 241 height 47
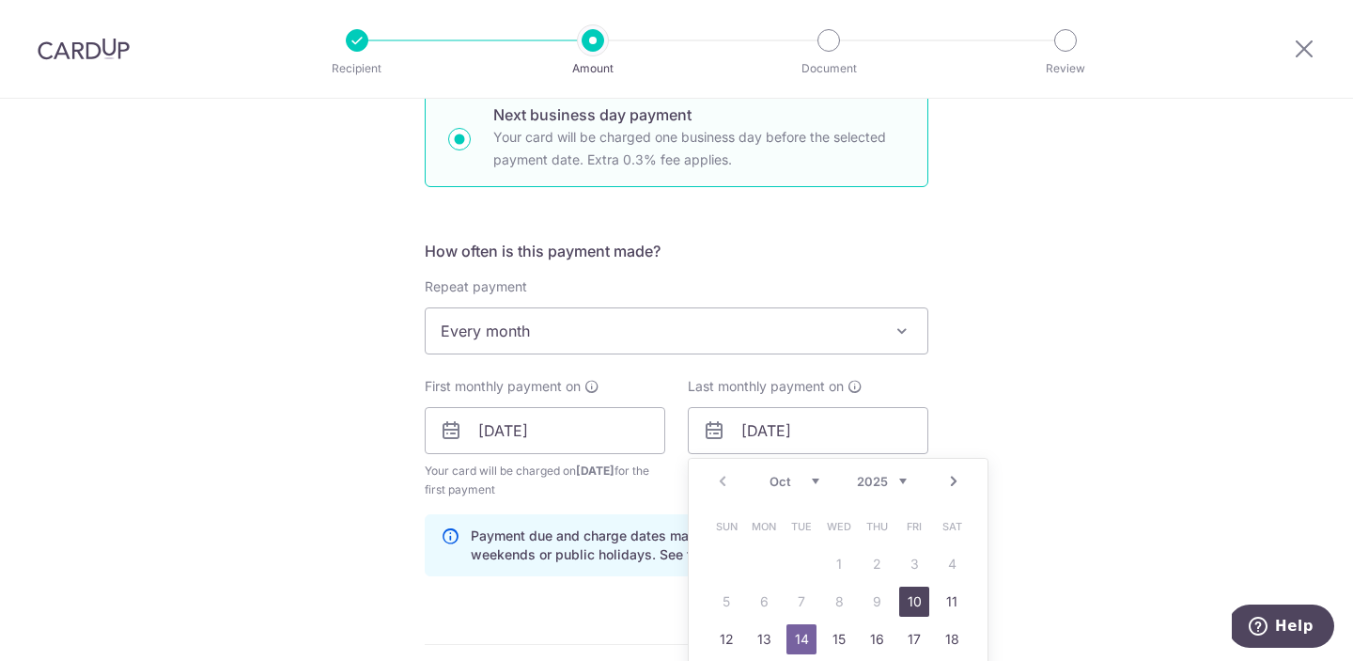
click at [909, 613] on link "10" at bounding box center [914, 601] width 30 height 30
type input "[DATE]"
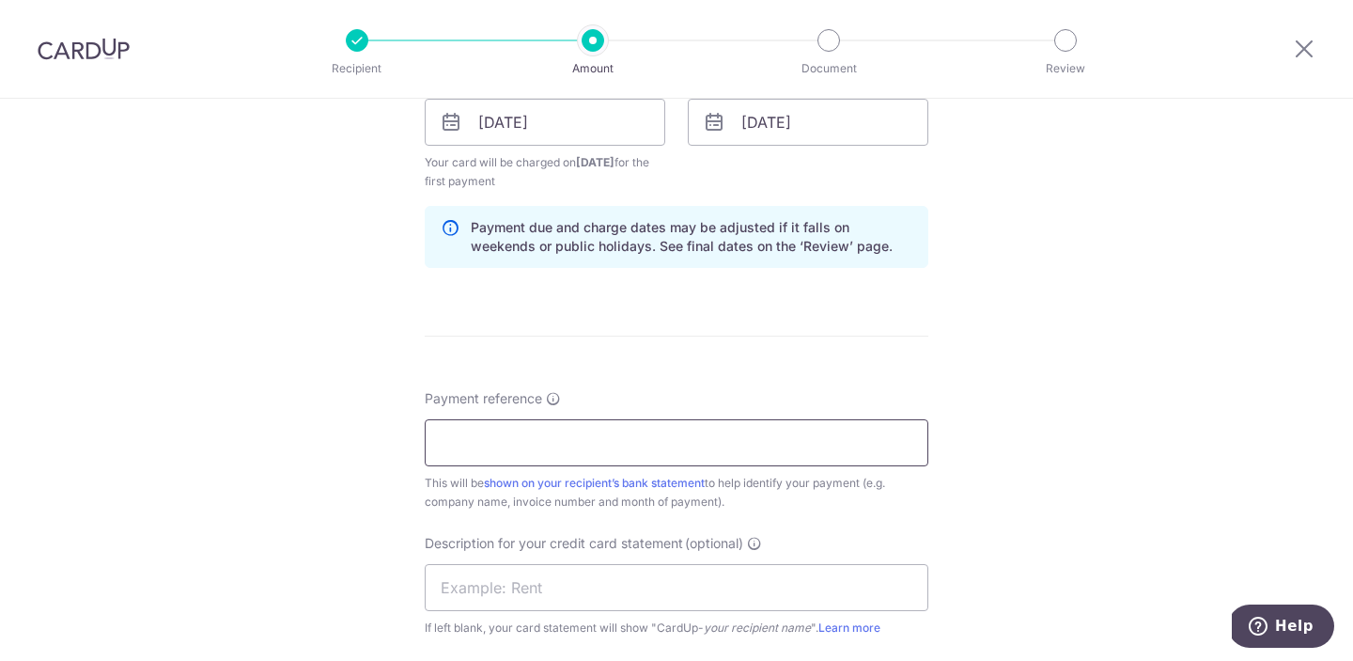
scroll to position [895, 0]
click at [506, 432] on input "Payment reference" at bounding box center [677, 442] width 504 height 47
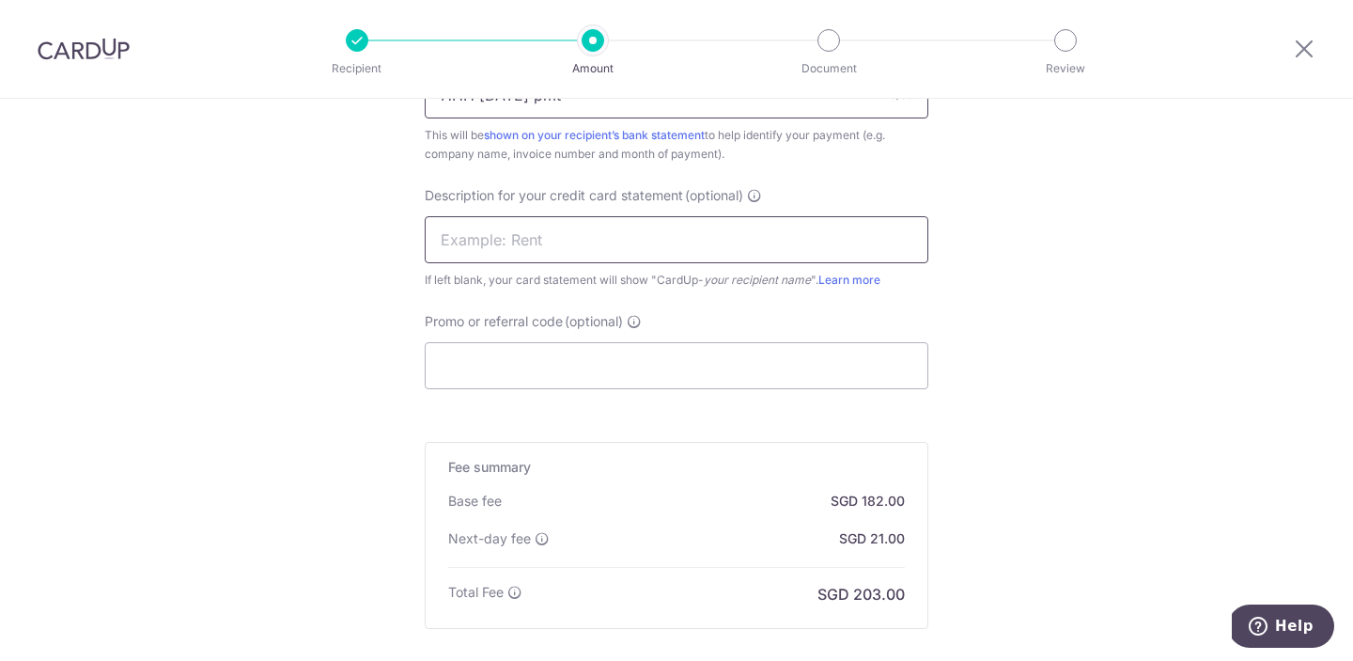
scroll to position [1088, 0]
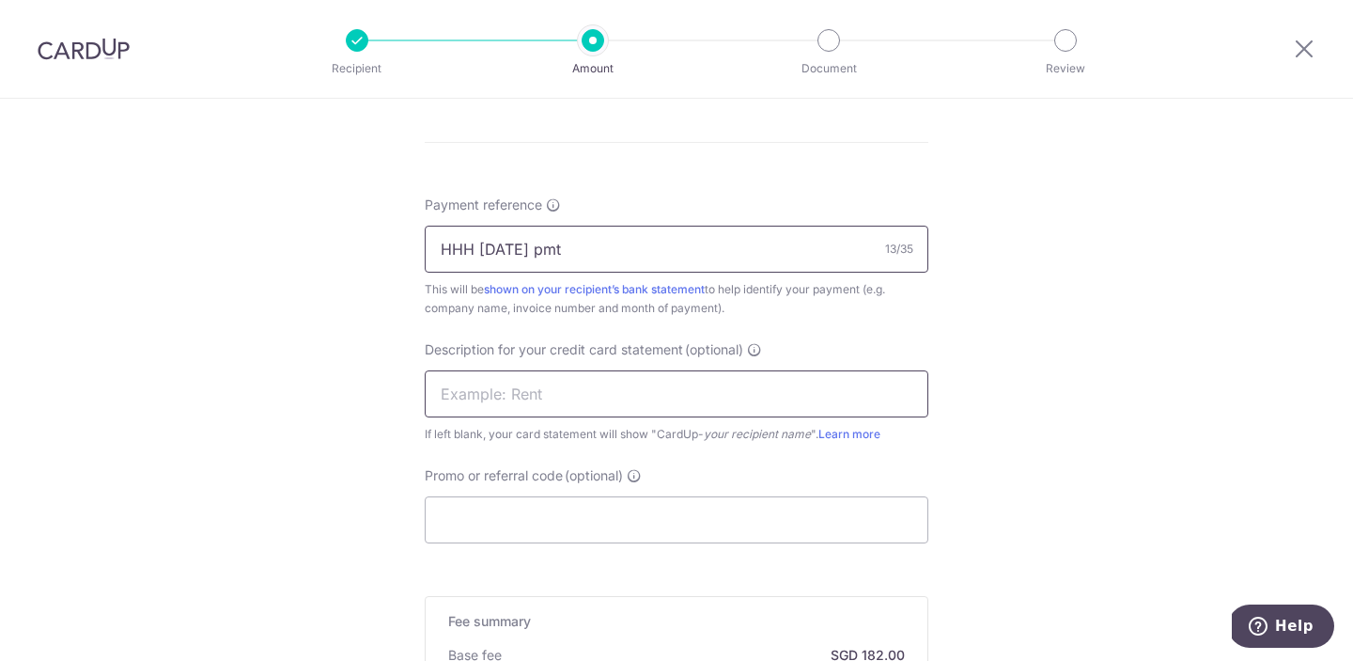
type input "HHH Aug25 pmt"
click at [554, 398] on input "text" at bounding box center [677, 393] width 504 height 47
type input "DC payment"
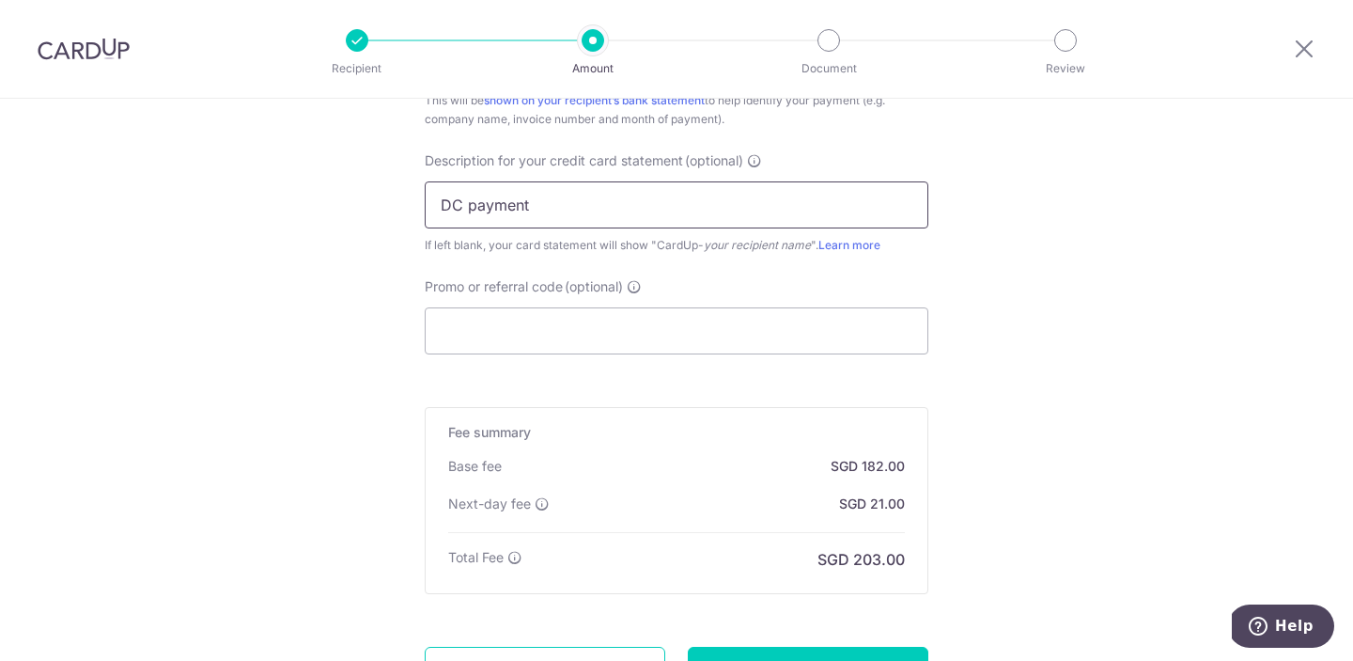
scroll to position [1370, 0]
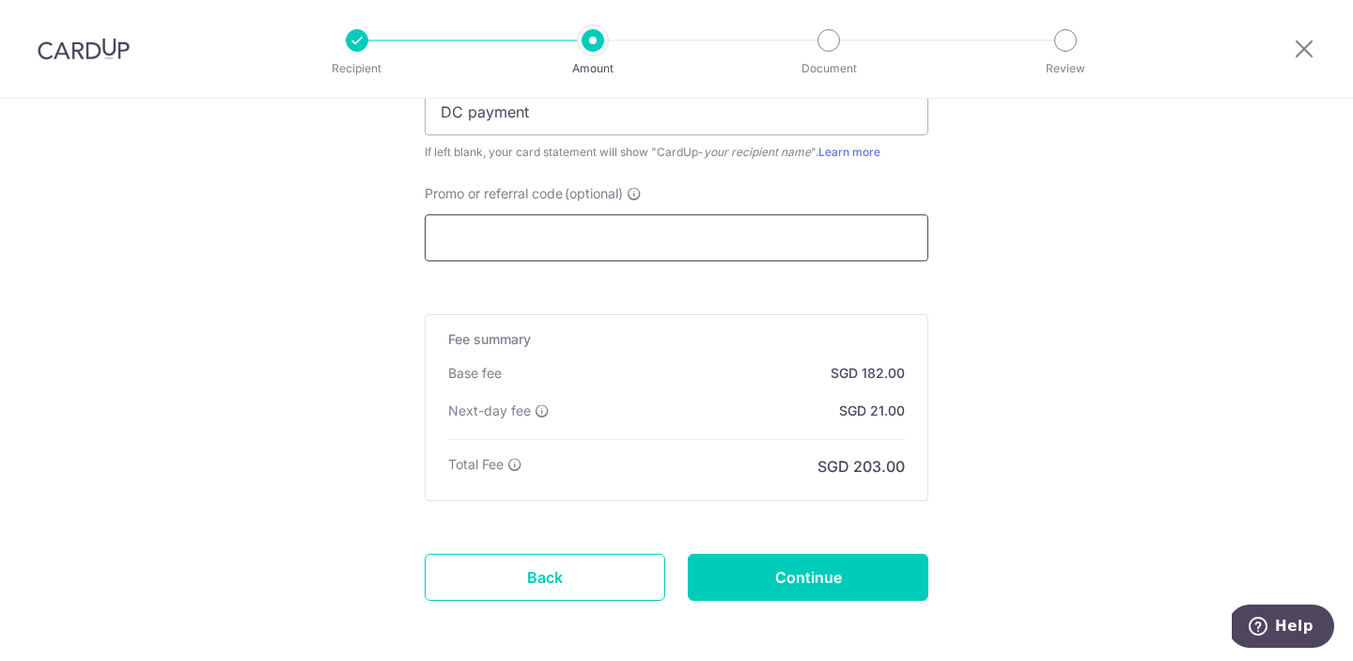
click at [565, 242] on input "Promo or referral code (optional)" at bounding box center [677, 237] width 504 height 47
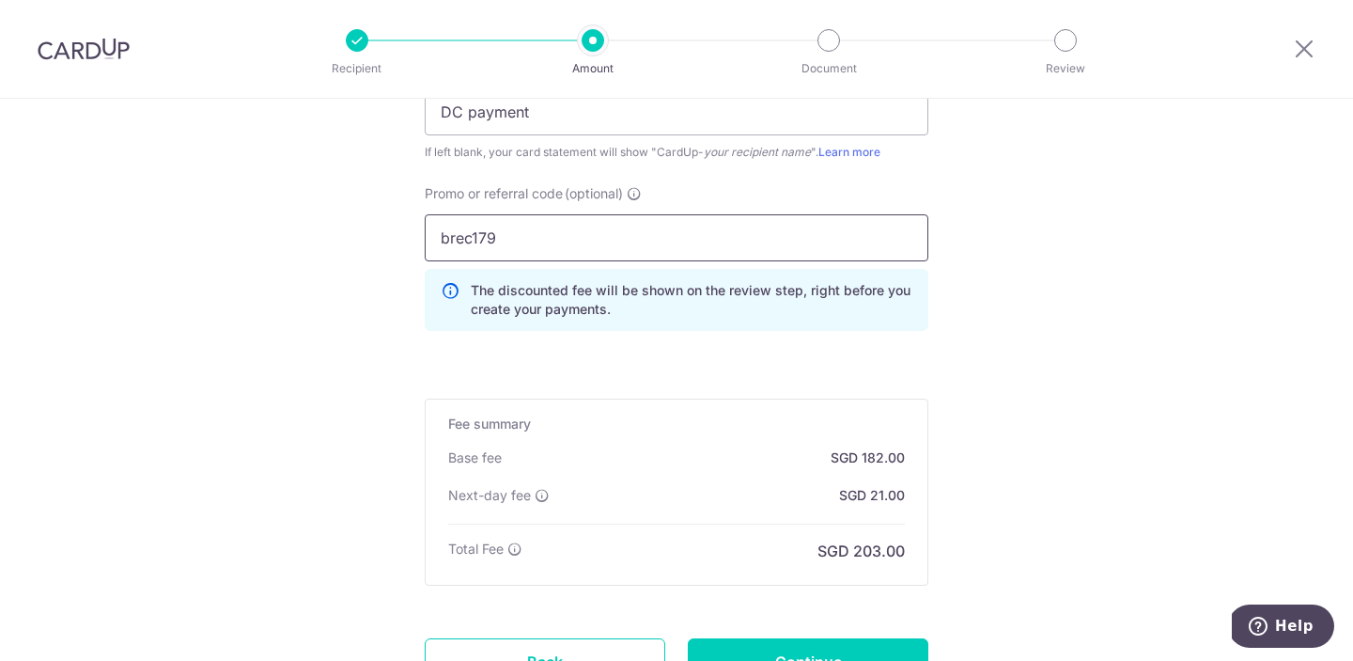
scroll to position [1491, 0]
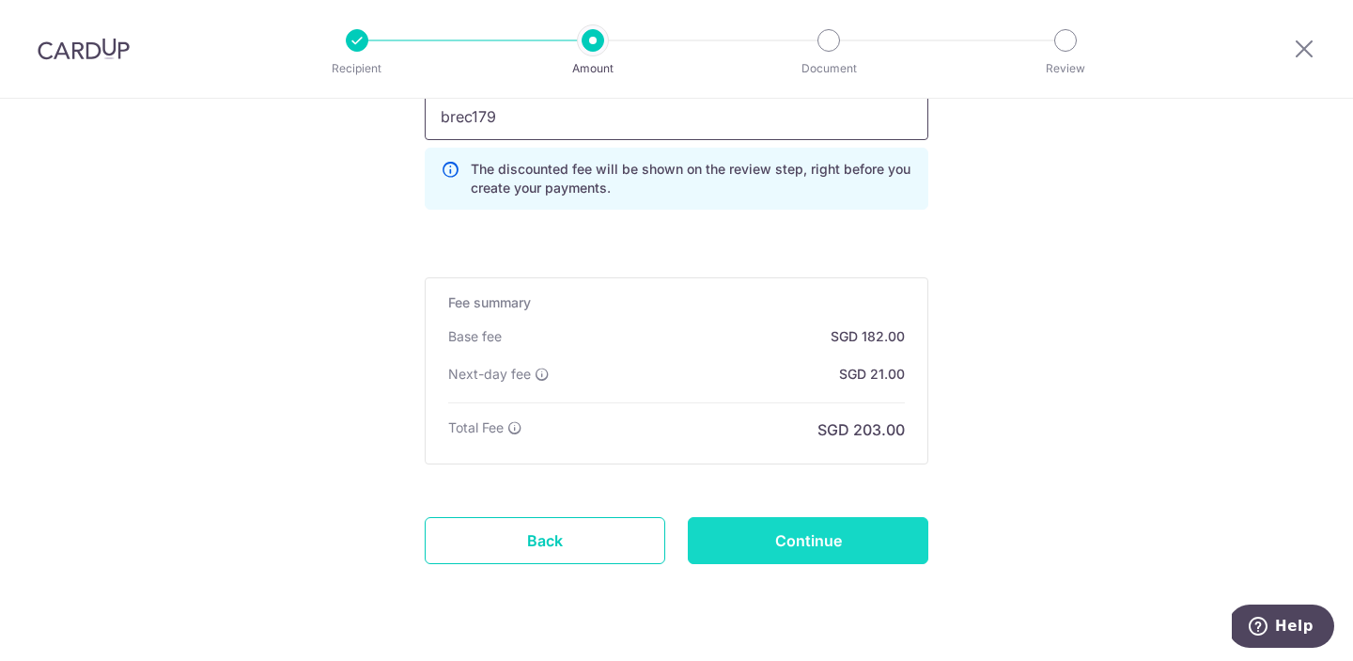
type input "brec179"
click at [777, 518] on input "Continue" at bounding box center [808, 540] width 241 height 47
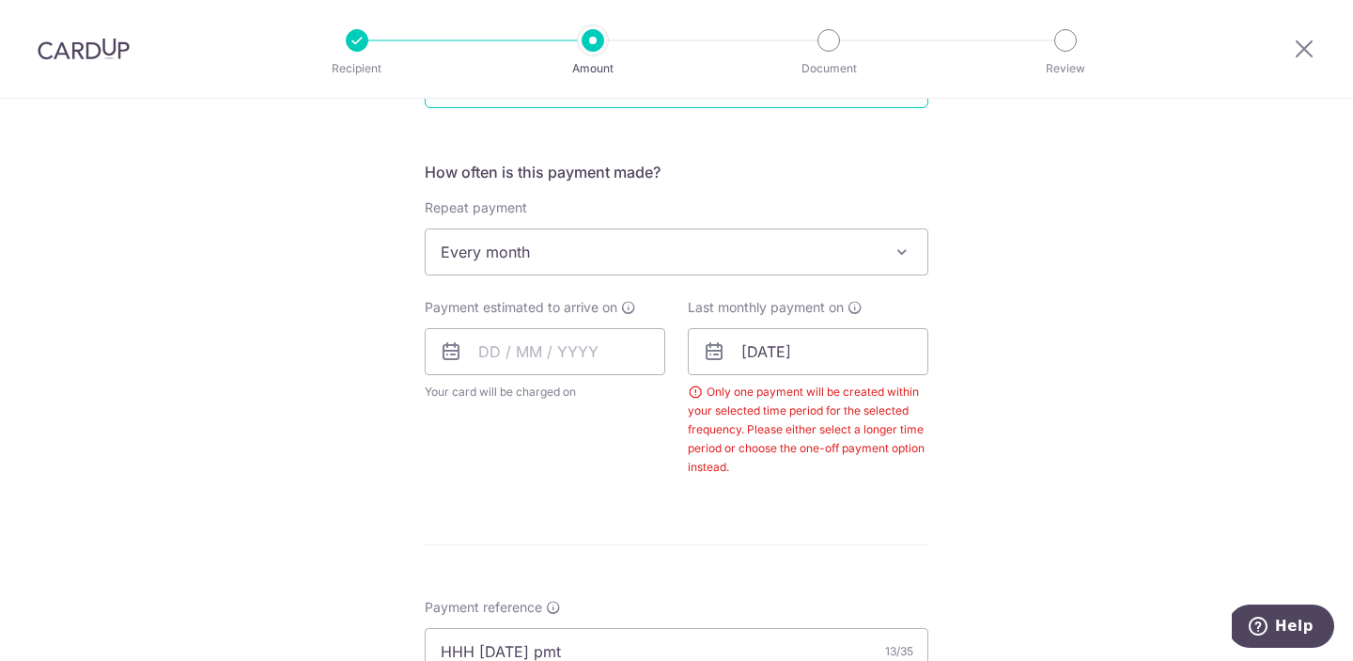
scroll to position [692, 0]
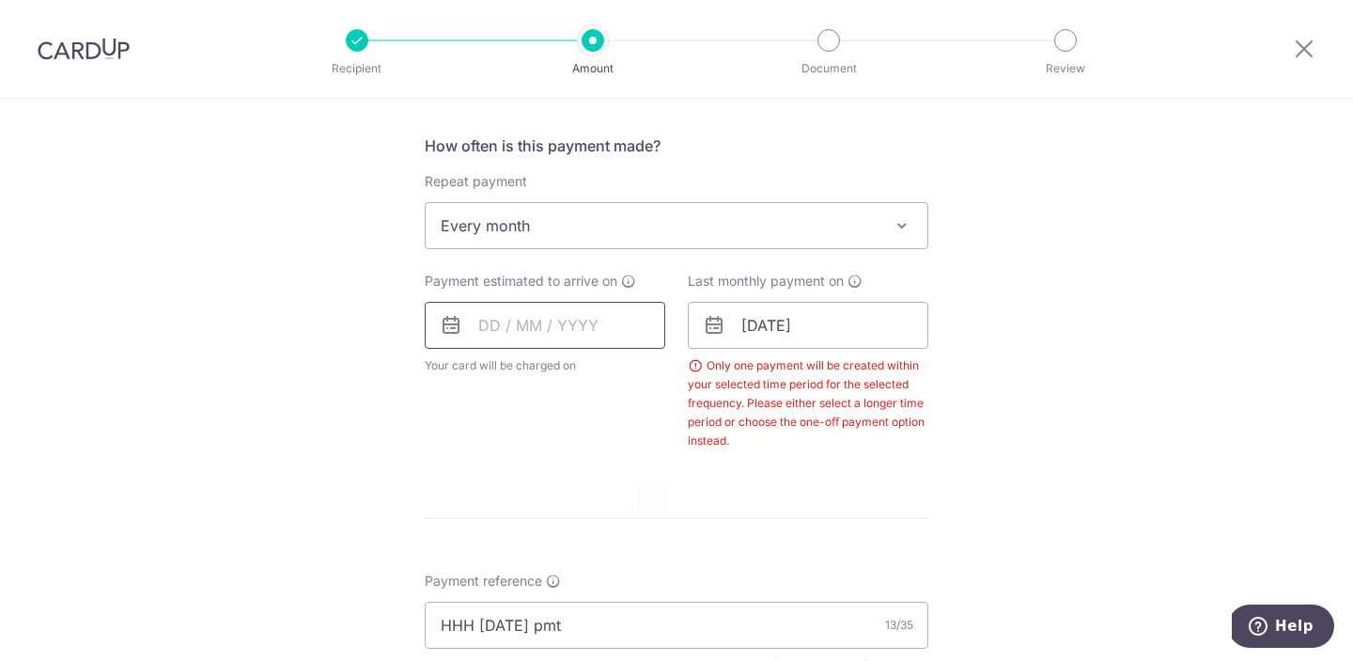
click at [599, 317] on input "text" at bounding box center [545, 325] width 241 height 47
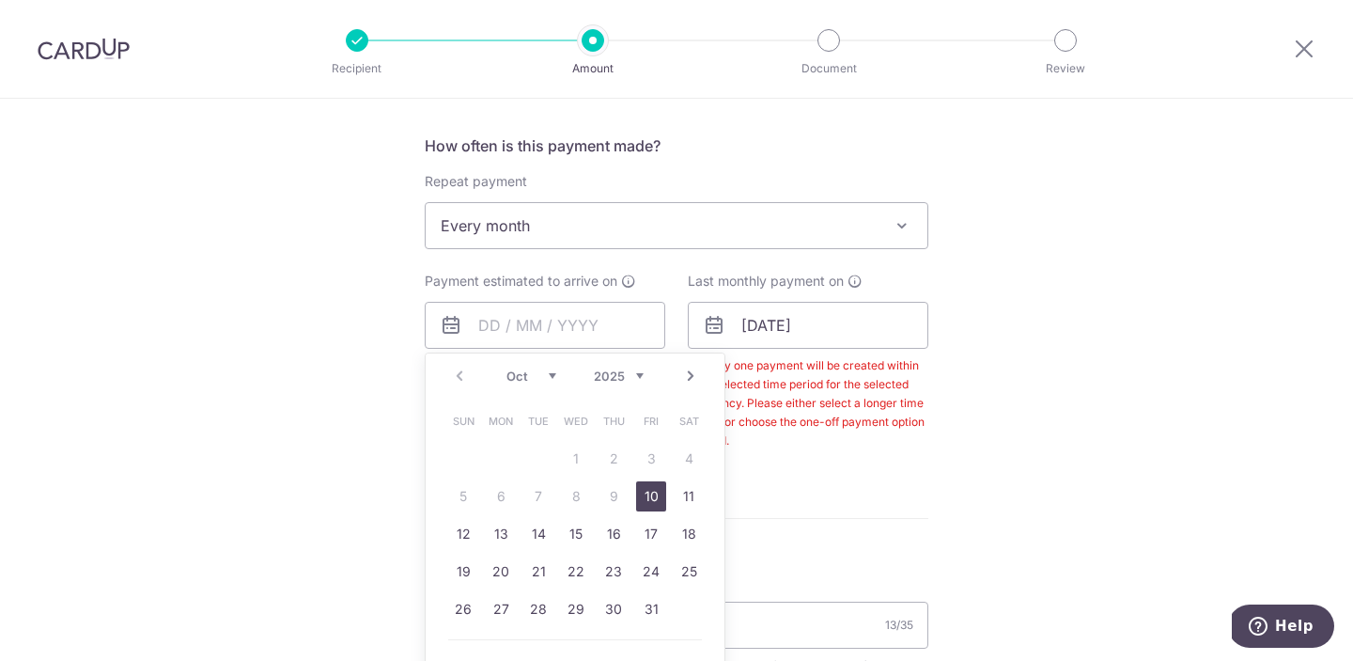
click at [653, 497] on link "10" at bounding box center [651, 496] width 30 height 30
type input "[DATE]"
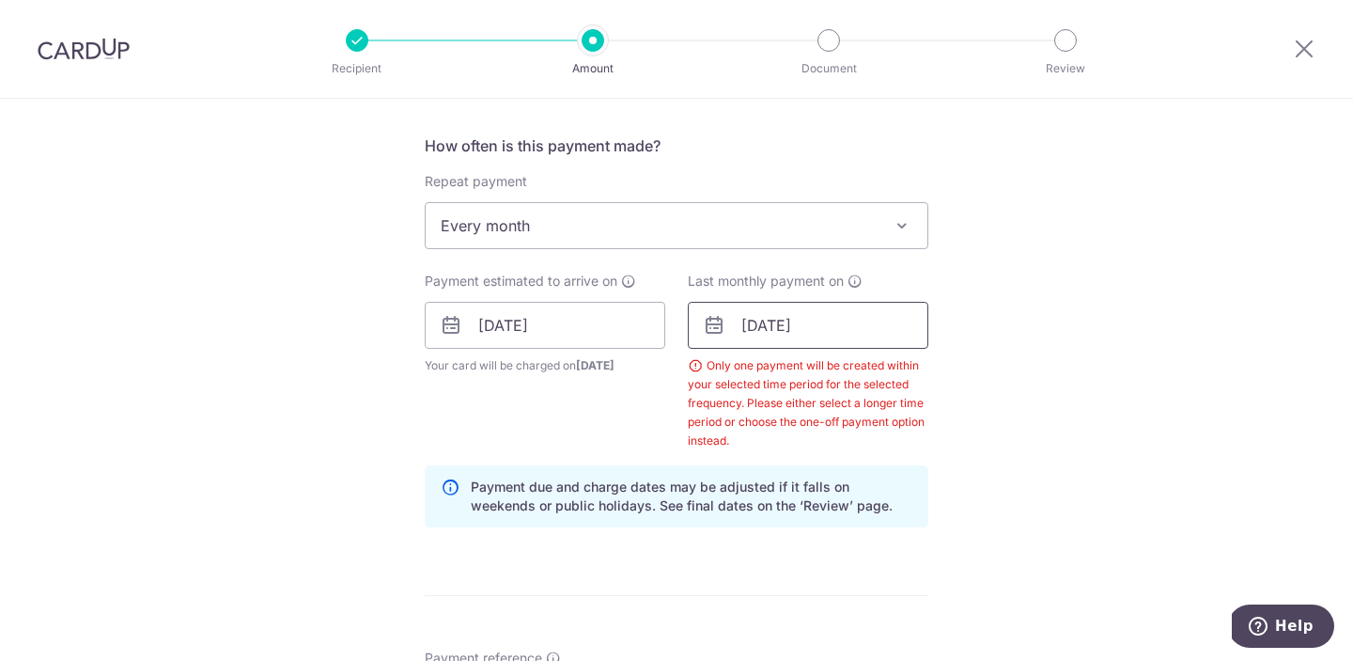
click at [785, 335] on input "[DATE]" at bounding box center [808, 325] width 241 height 47
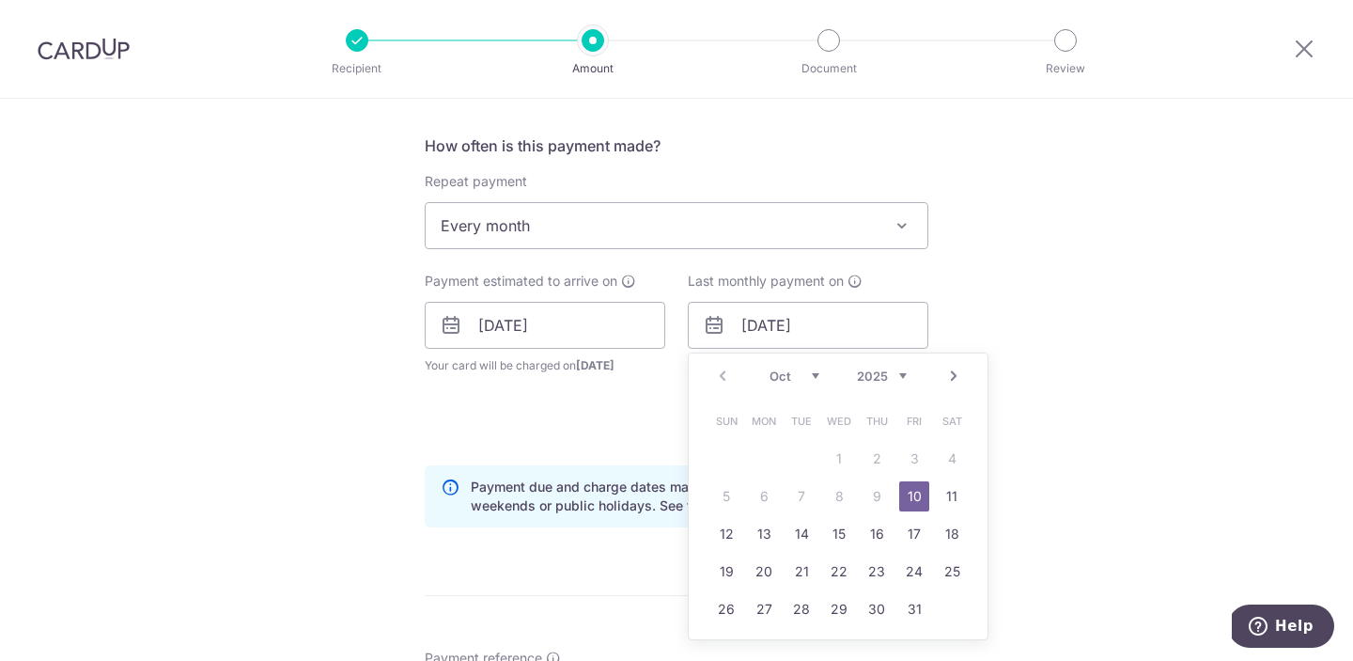
click at [950, 376] on link "Next" at bounding box center [954, 376] width 23 height 23
click at [757, 540] on link "10" at bounding box center [764, 534] width 30 height 30
type input "10/11/2025"
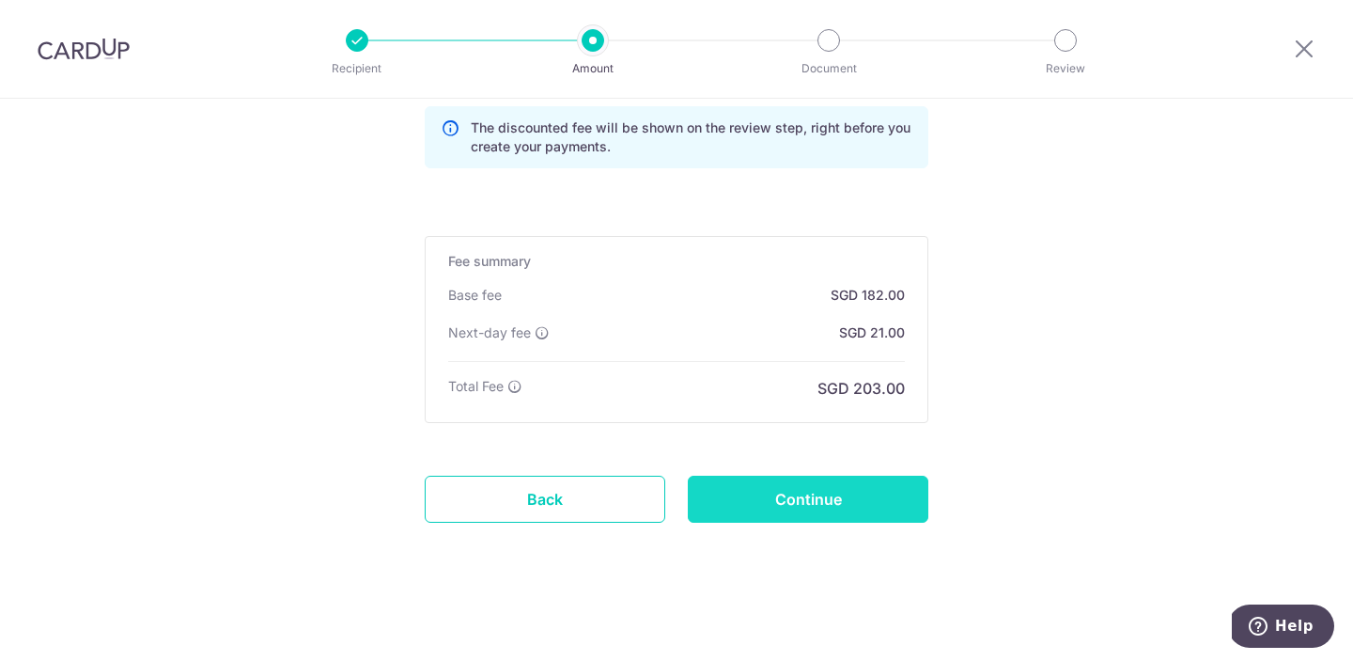
scroll to position [1592, 0]
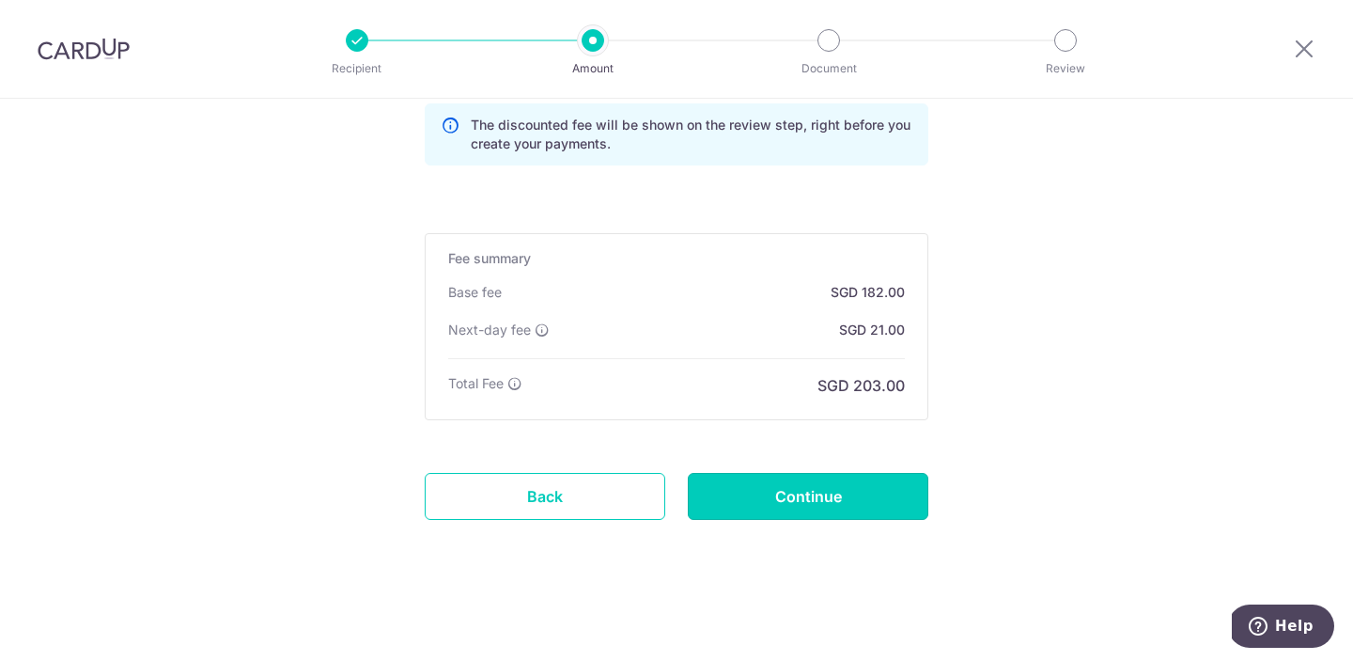
click at [788, 511] on input "Continue" at bounding box center [808, 496] width 241 height 47
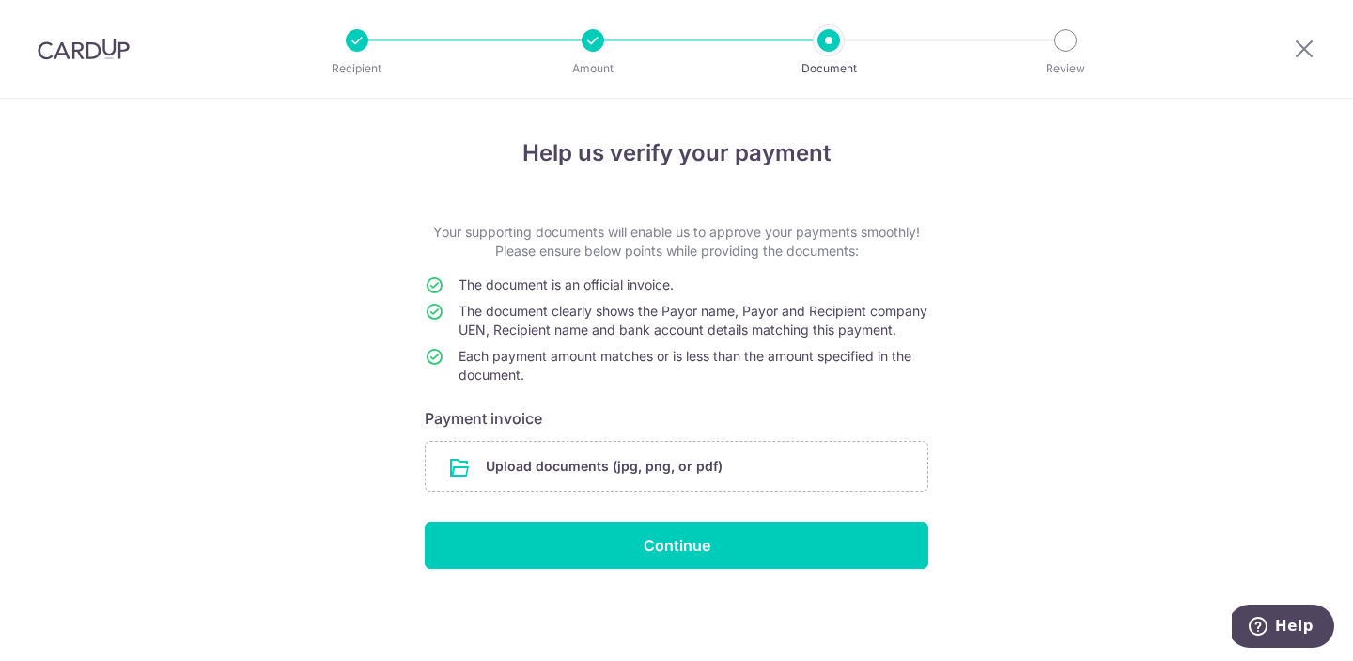
click at [241, 258] on div "Help us verify your payment Your supporting documents will enable us to approve…" at bounding box center [676, 380] width 1353 height 562
click at [582, 490] on input "file" at bounding box center [677, 466] width 502 height 49
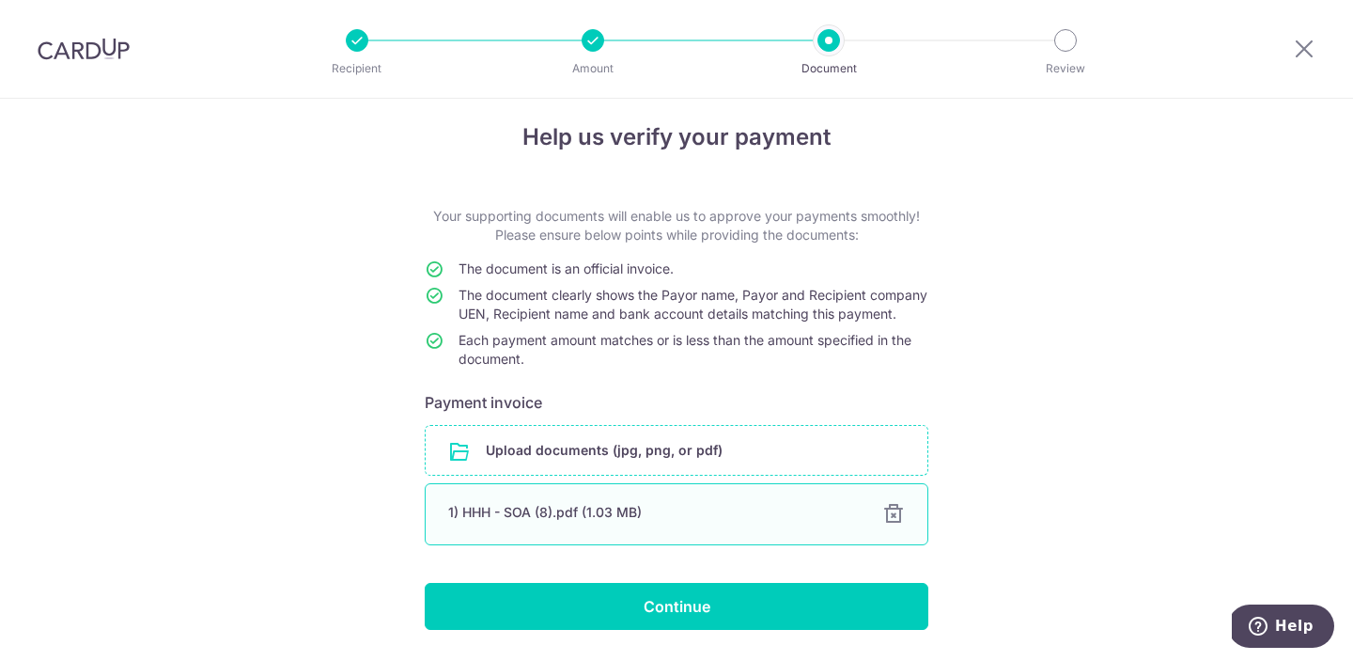
scroll to position [92, 0]
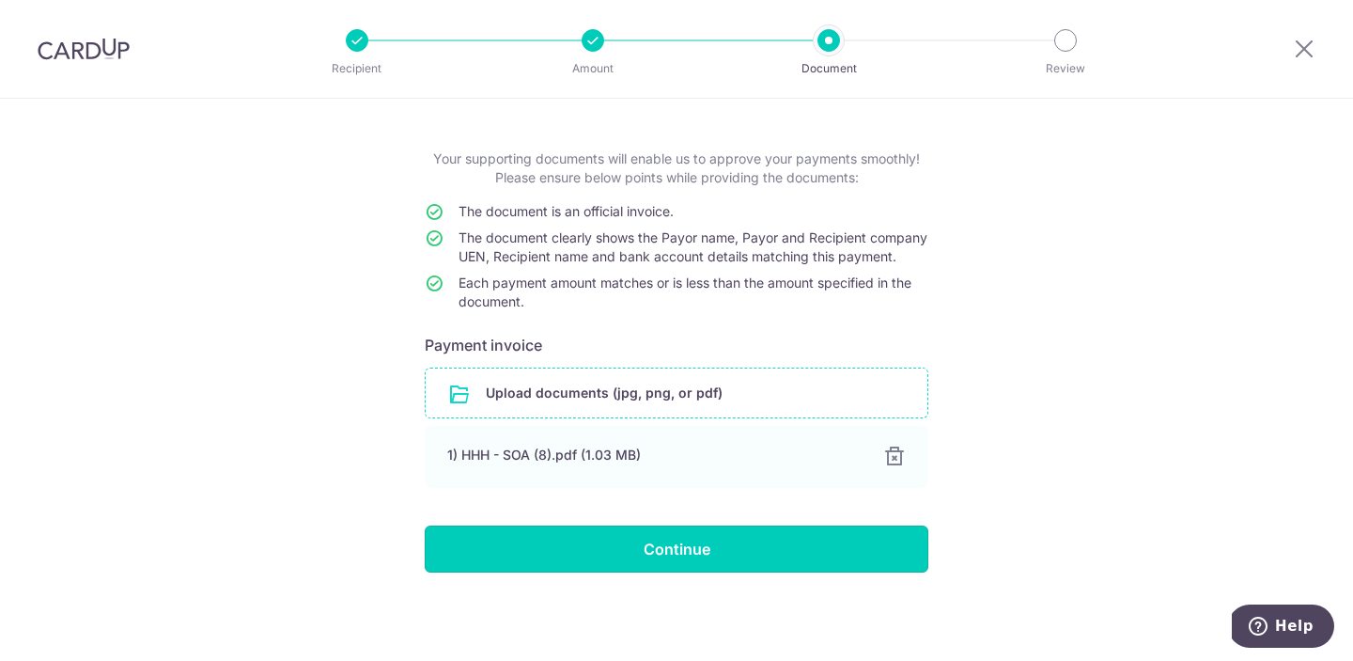
click at [687, 550] on input "Continue" at bounding box center [677, 548] width 504 height 47
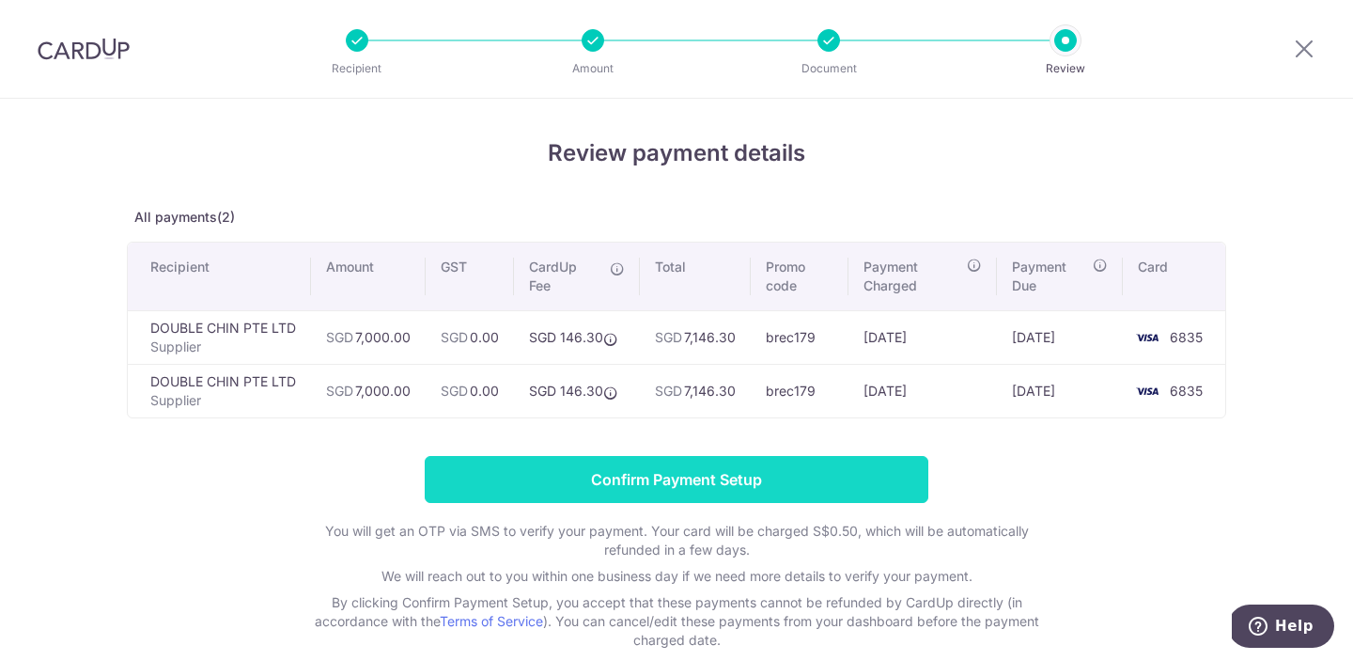
click at [706, 494] on input "Confirm Payment Setup" at bounding box center [677, 479] width 504 height 47
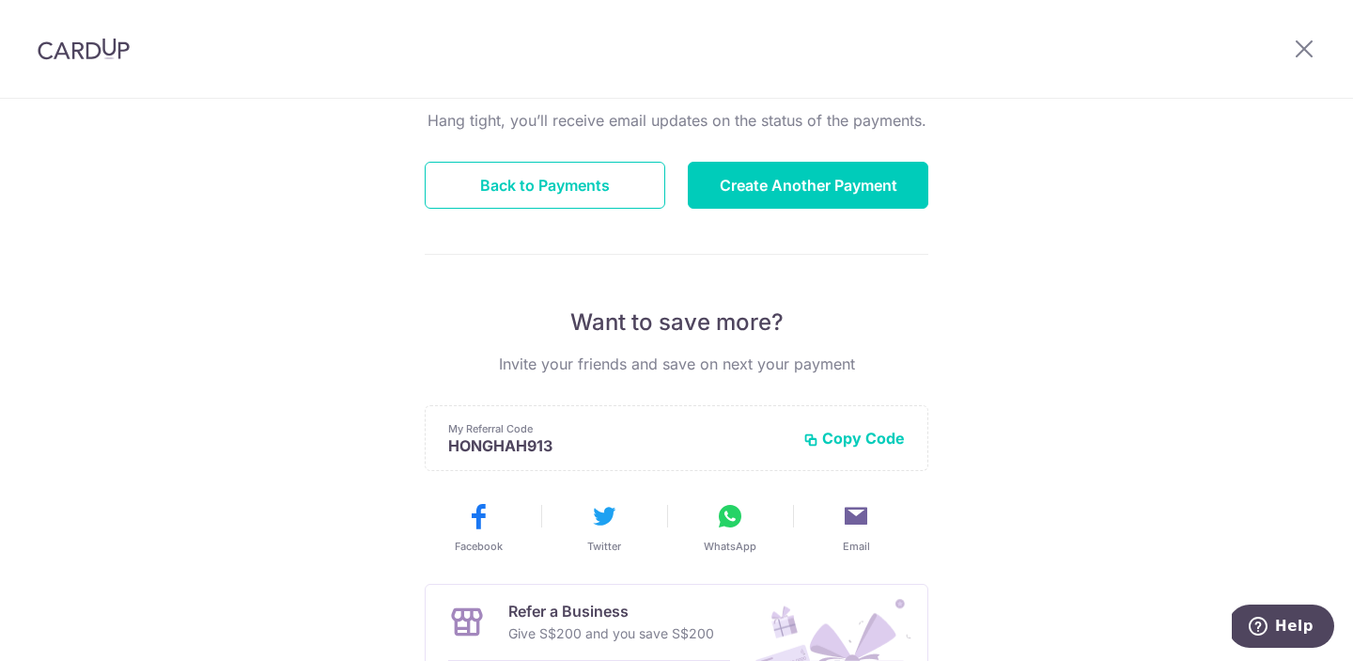
scroll to position [282, 0]
